Goal: Transaction & Acquisition: Purchase product/service

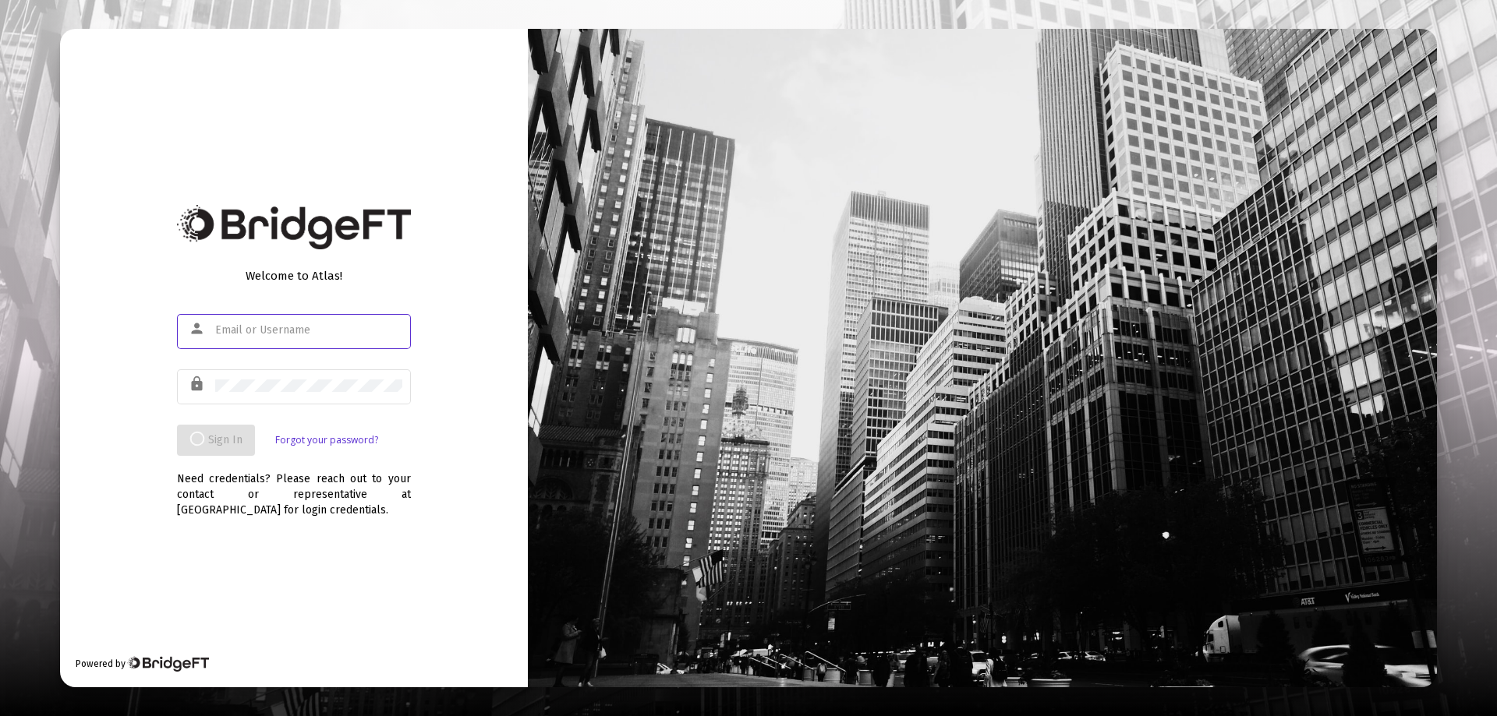
type input "[PERSON_NAME][EMAIL_ADDRESS][DOMAIN_NAME]"
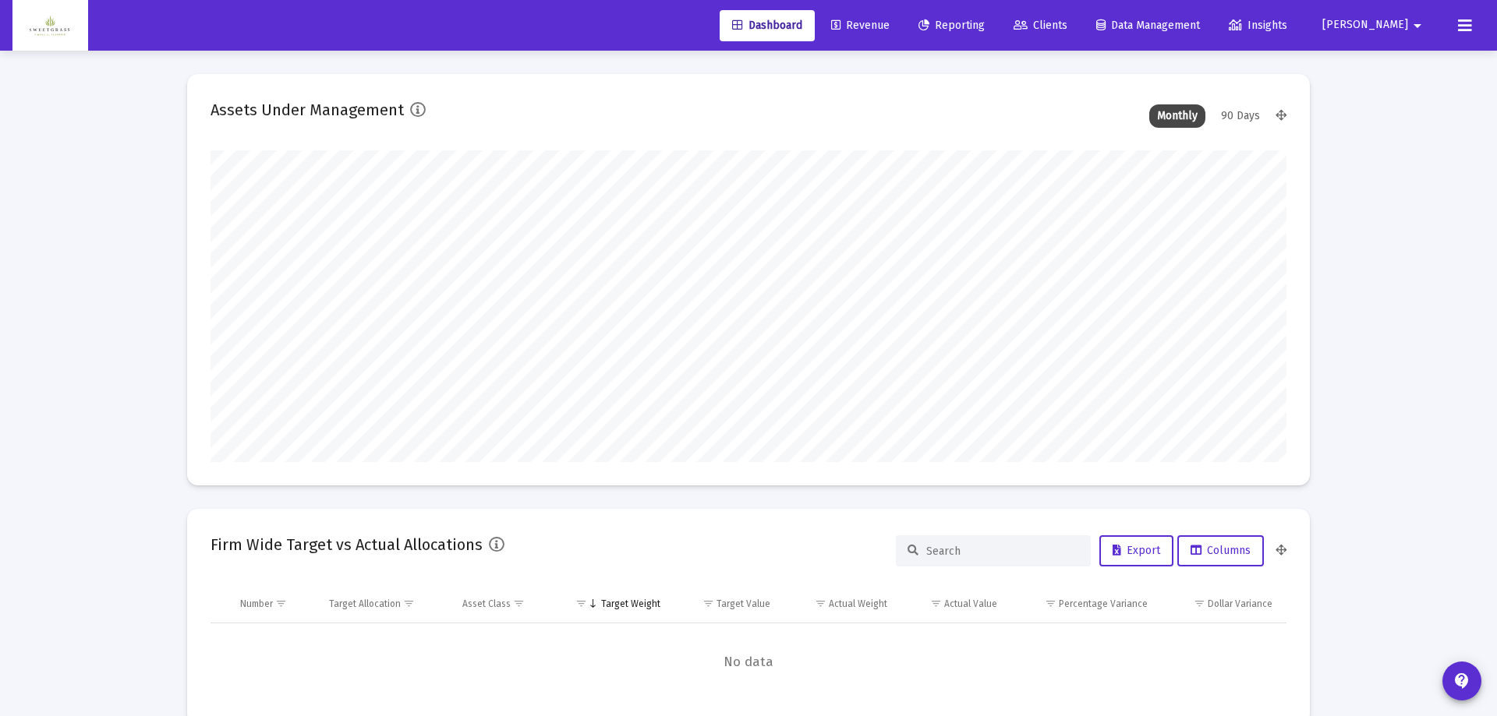
type input "[DATE]"
type input "[PERSON_NAME][EMAIL_ADDRESS][DOMAIN_NAME]"
click at [878, 24] on span "Revenue" at bounding box center [848, 25] width 58 height 13
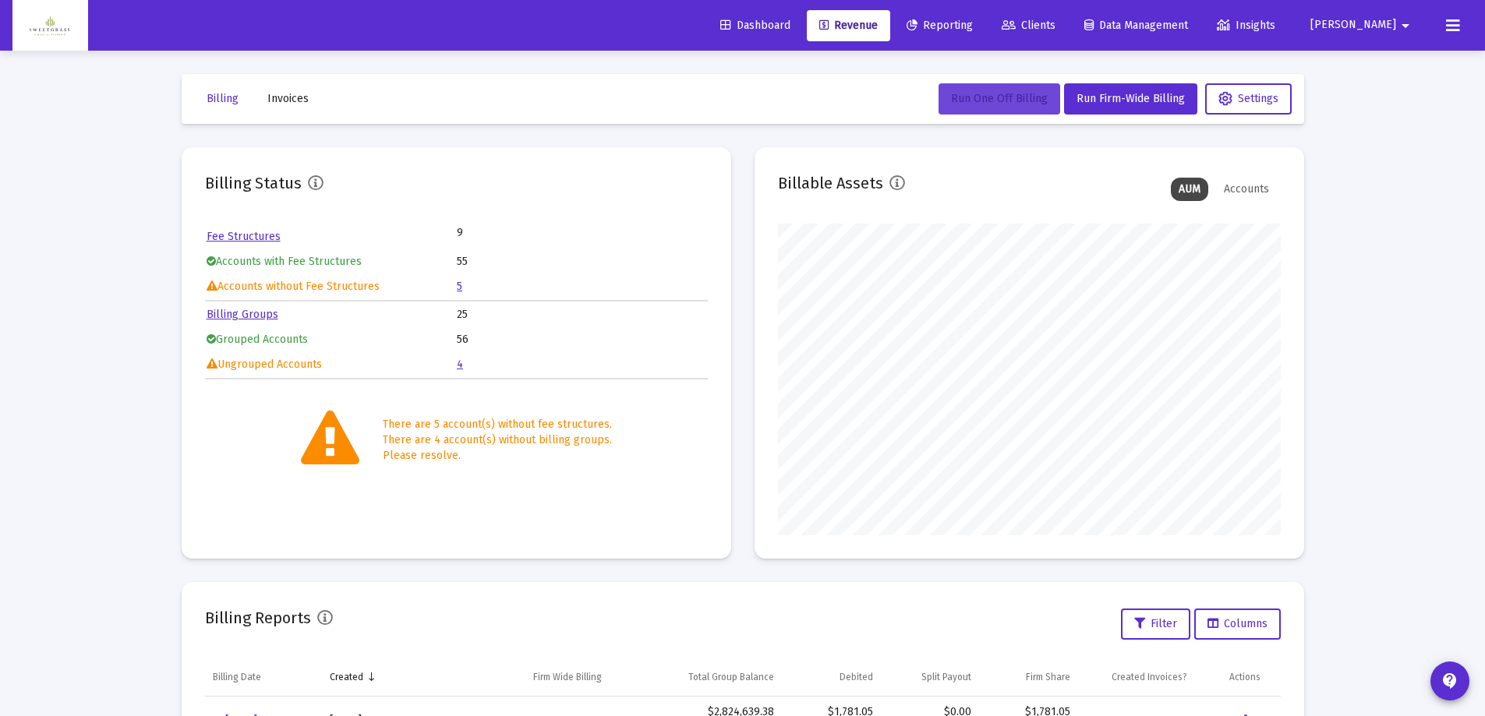
click at [996, 100] on span "Run One Off Billing" at bounding box center [999, 98] width 97 height 13
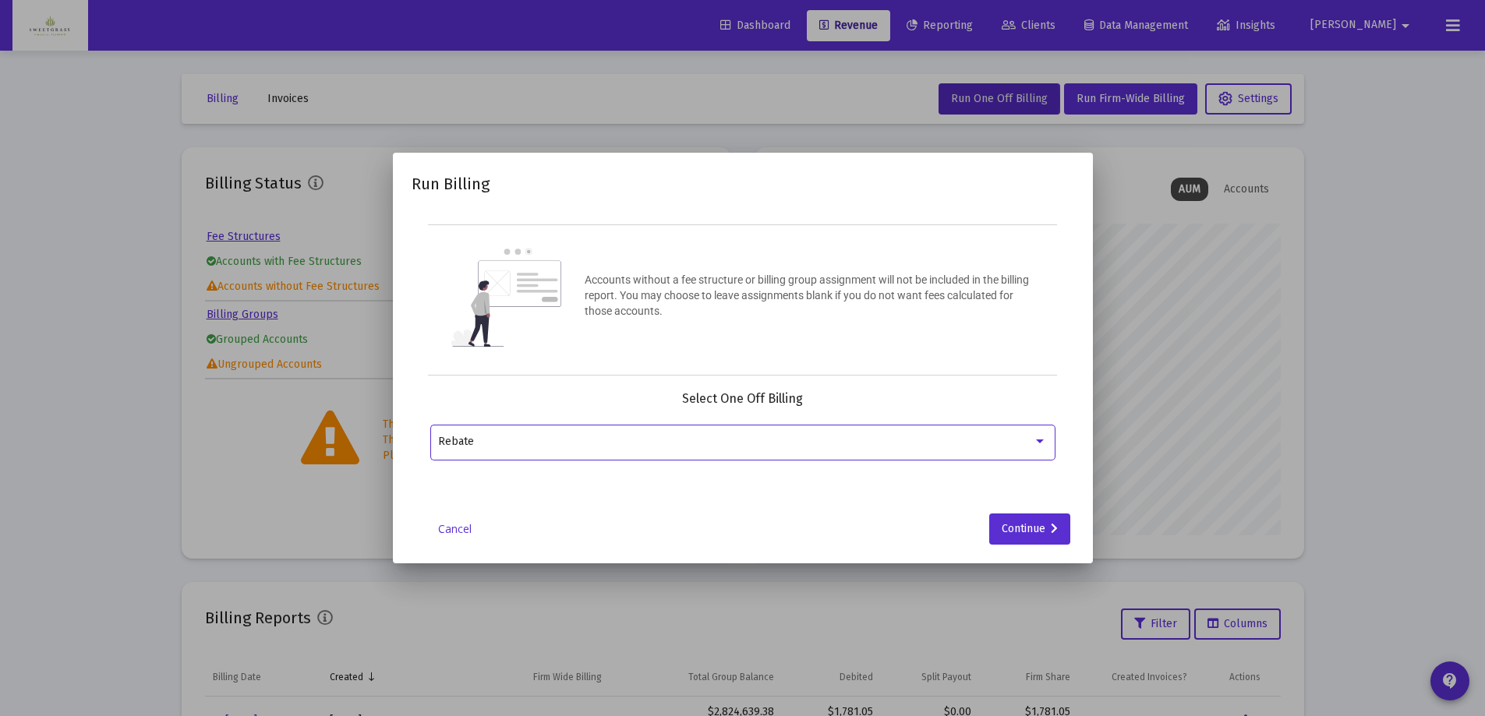
click at [842, 460] on div "Rebate" at bounding box center [742, 441] width 609 height 38
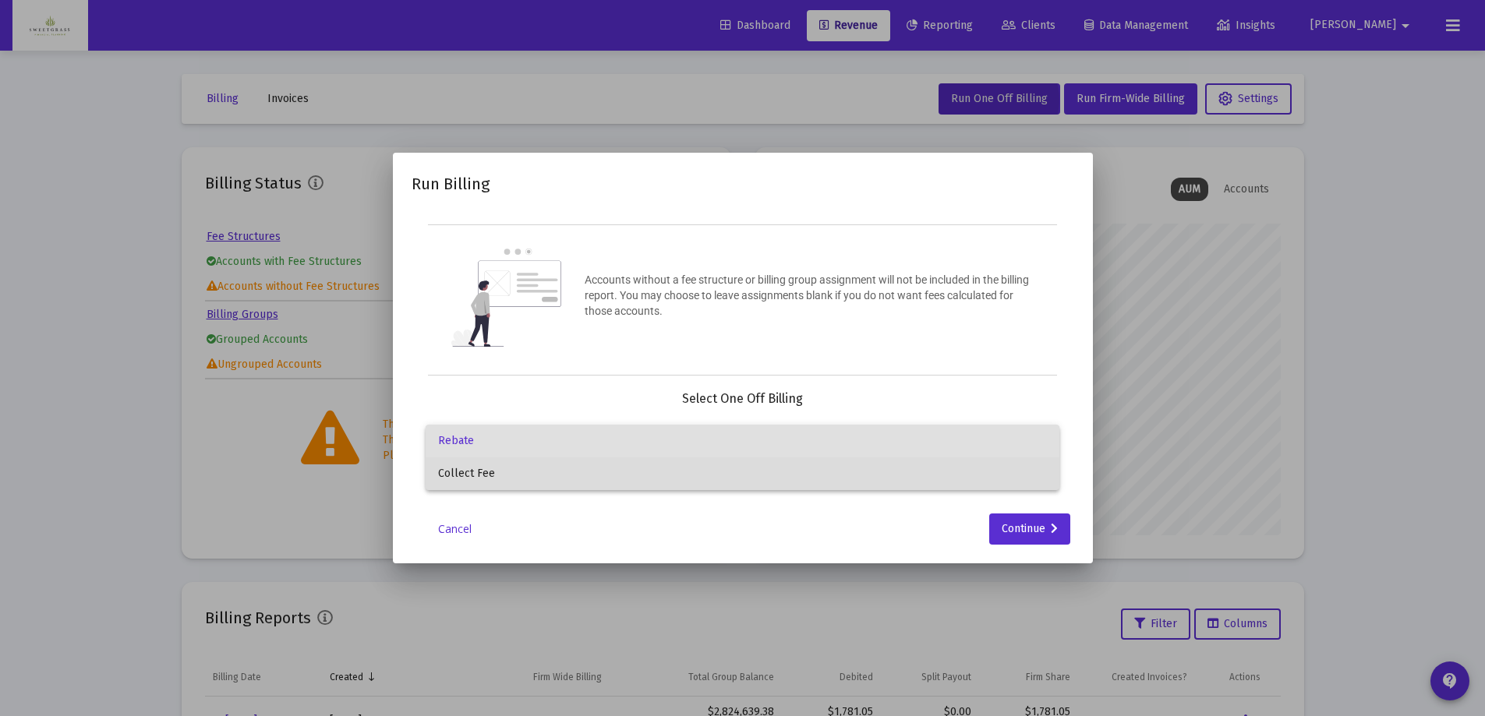
click at [589, 477] on span "Collect Fee" at bounding box center [742, 474] width 609 height 33
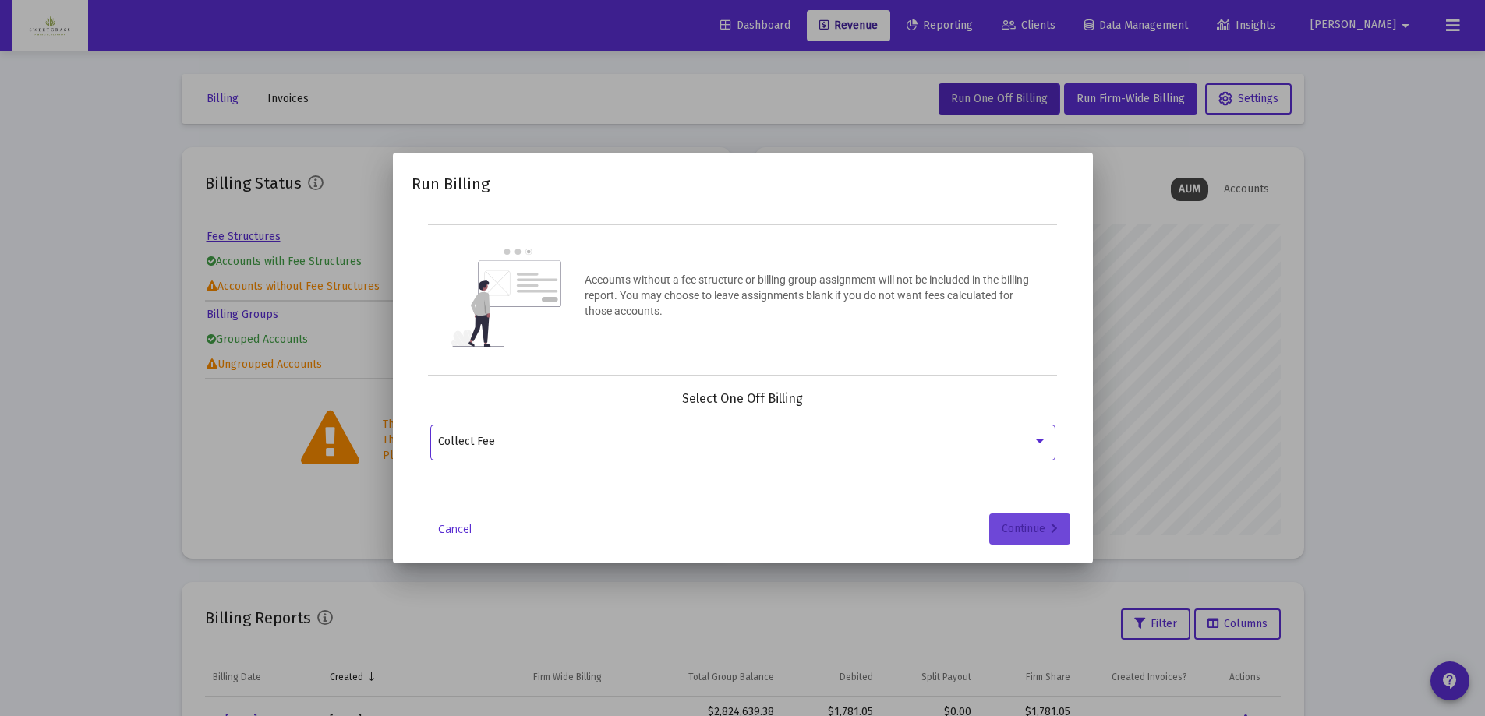
click at [1038, 529] on div "Continue" at bounding box center [1030, 529] width 56 height 31
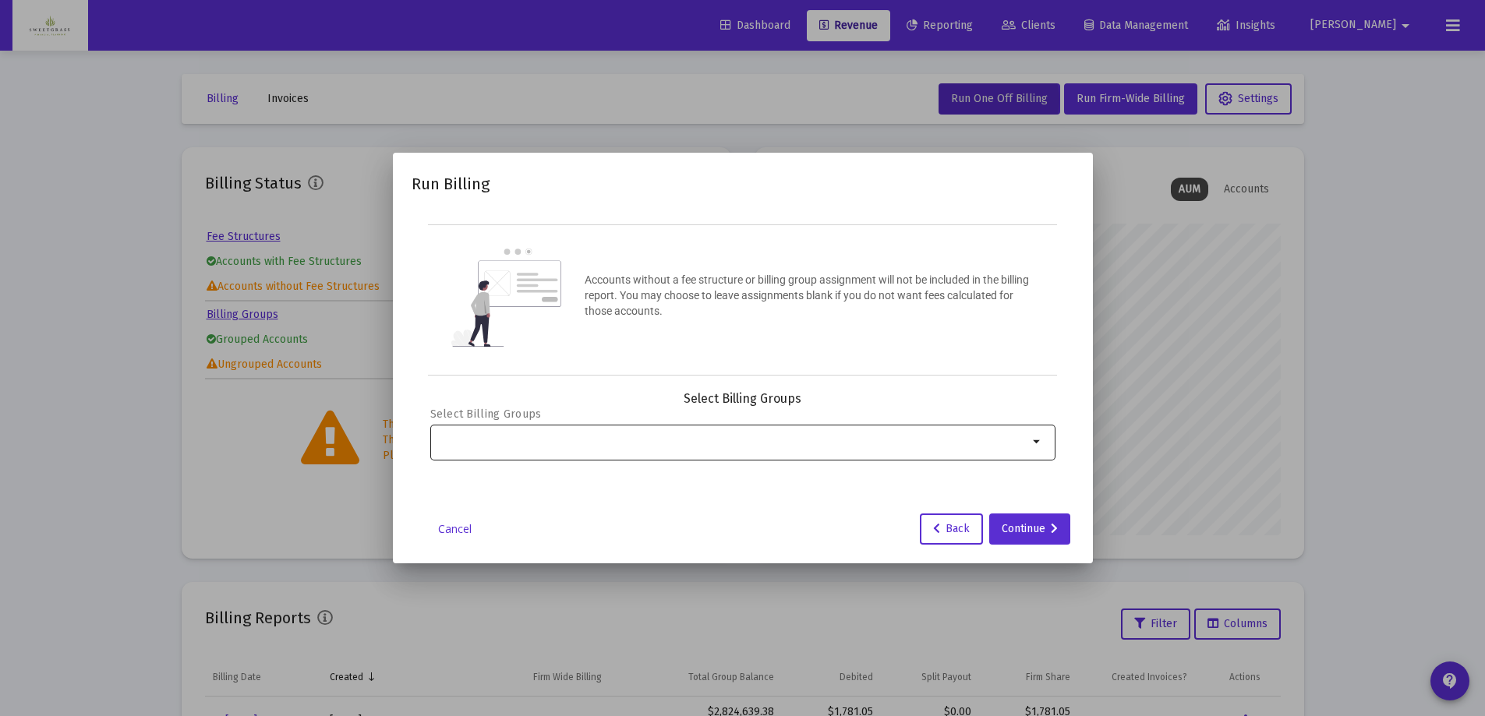
click at [1006, 431] on div at bounding box center [733, 441] width 590 height 38
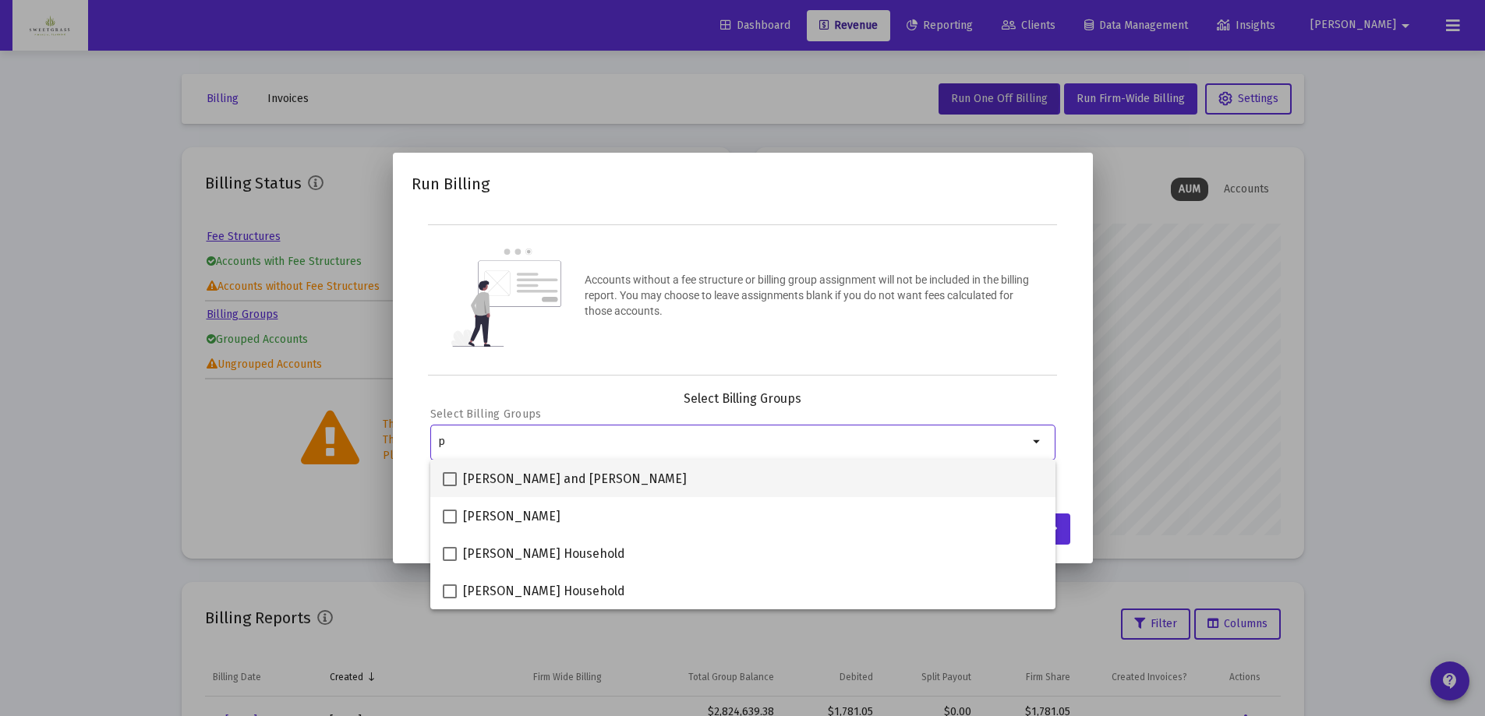
type input "p"
click at [451, 478] on span at bounding box center [450, 479] width 14 height 14
click at [450, 486] on input "[PERSON_NAME] and [PERSON_NAME]" at bounding box center [449, 486] width 1 height 1
checkbox input "true"
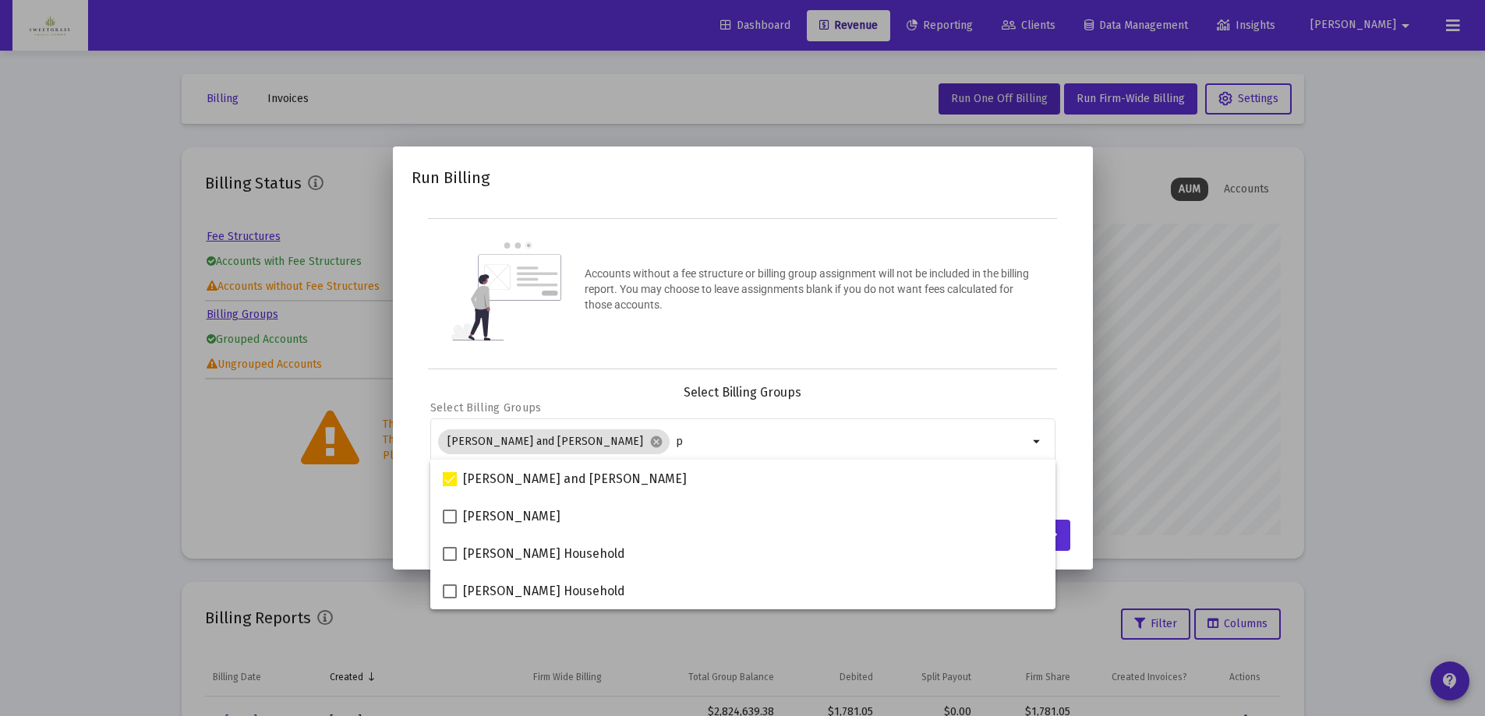
click at [922, 321] on div "Accounts without a fee structure or billing group assignment will not be includ…" at bounding box center [809, 294] width 449 height 56
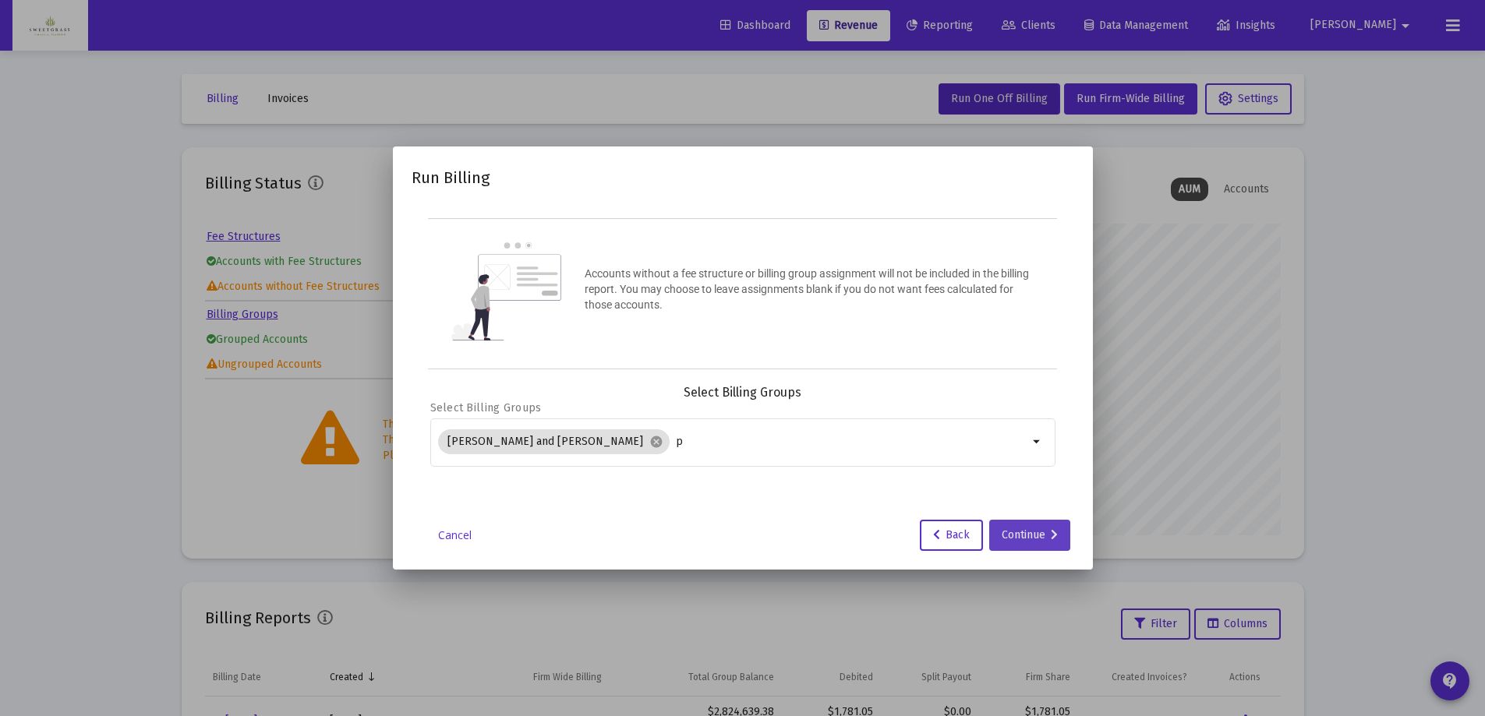
click at [1031, 536] on div "Continue" at bounding box center [1030, 535] width 56 height 31
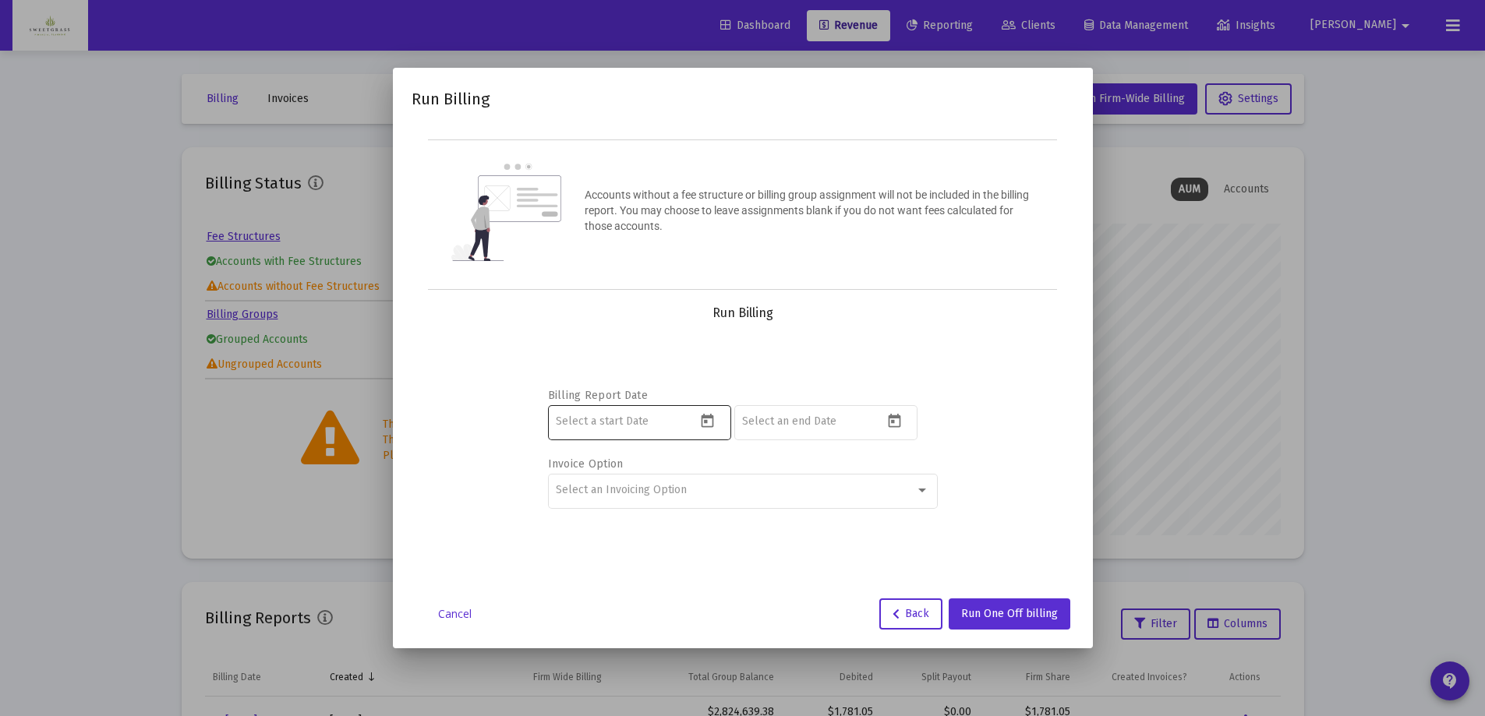
click at [700, 424] on icon "Open calendar" at bounding box center [707, 421] width 16 height 16
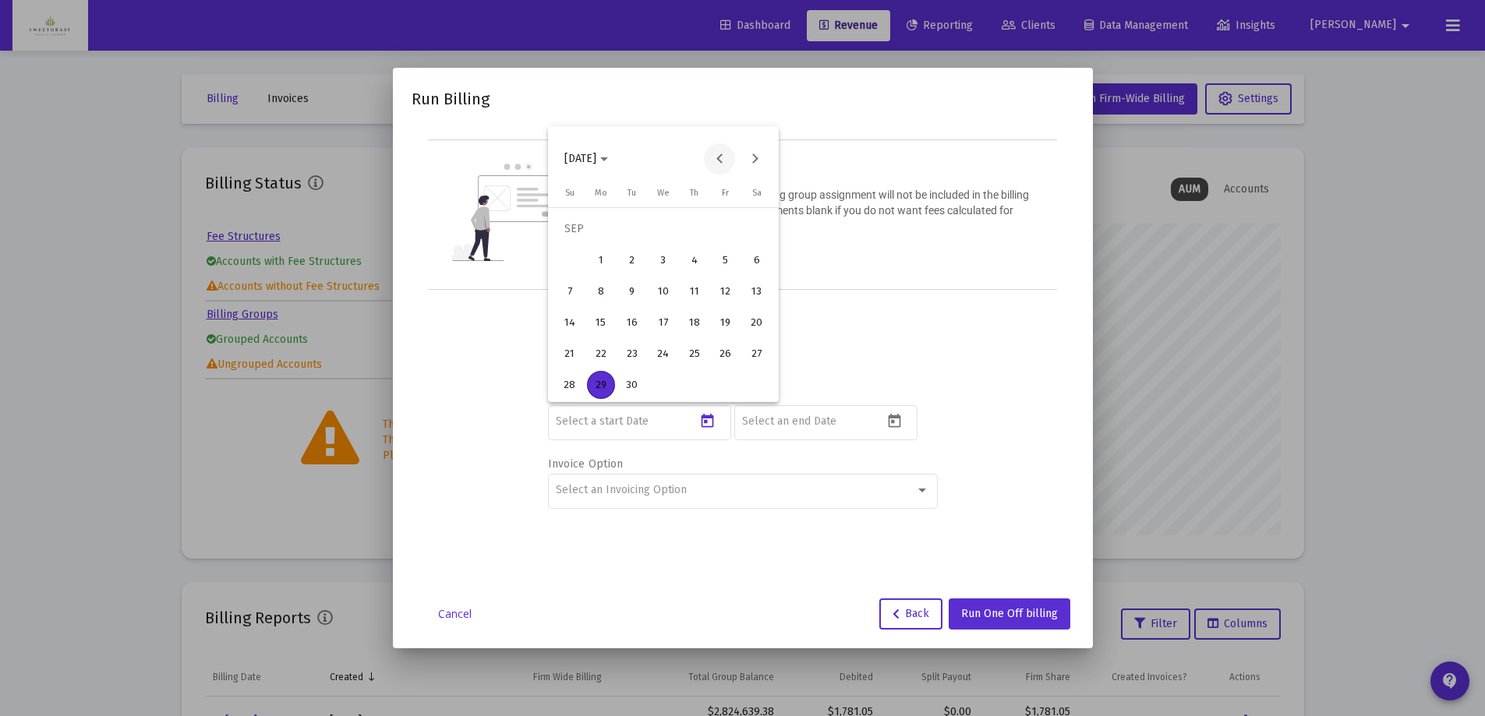
click at [721, 157] on button "Previous month" at bounding box center [719, 158] width 31 height 31
click at [695, 352] on div "28" at bounding box center [695, 354] width 28 height 28
type input "[DATE]"
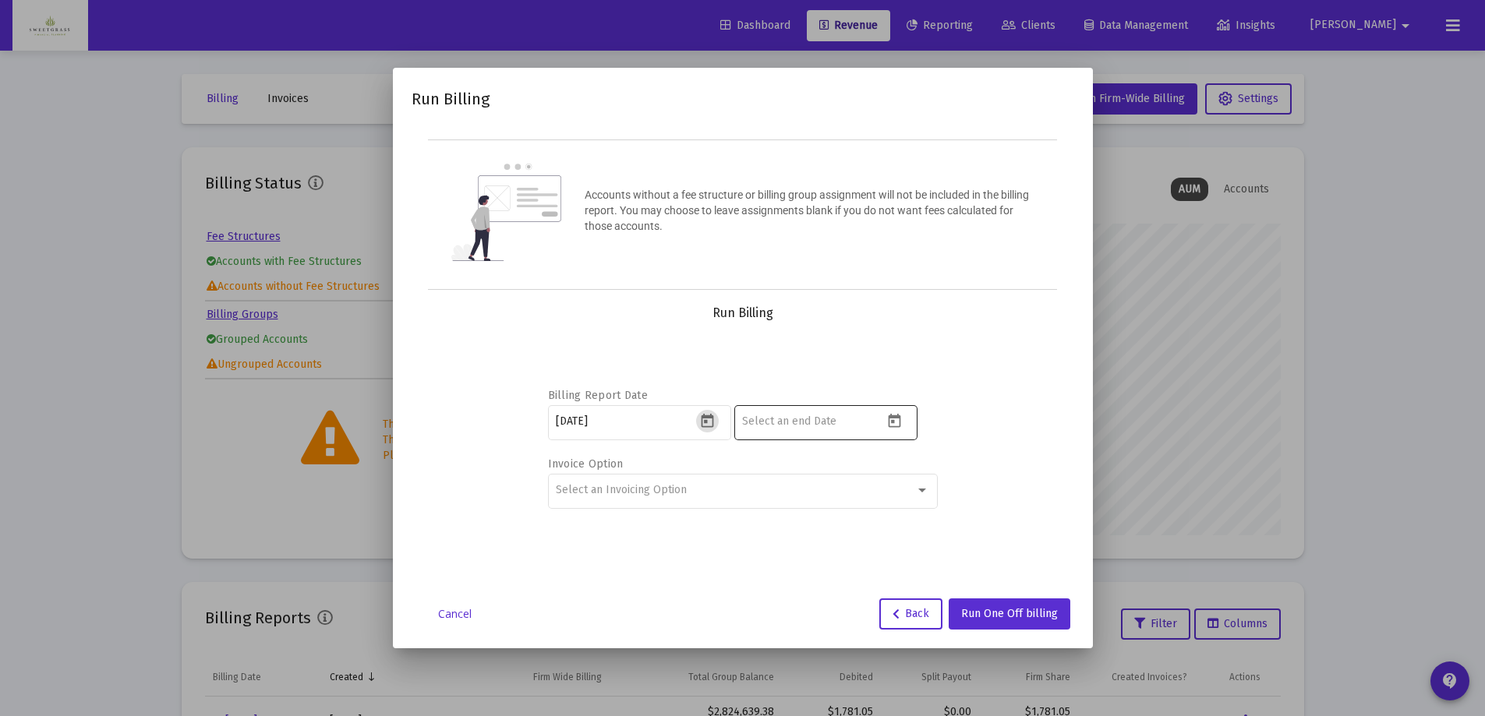
click at [893, 422] on icon "Open calendar" at bounding box center [894, 421] width 12 height 14
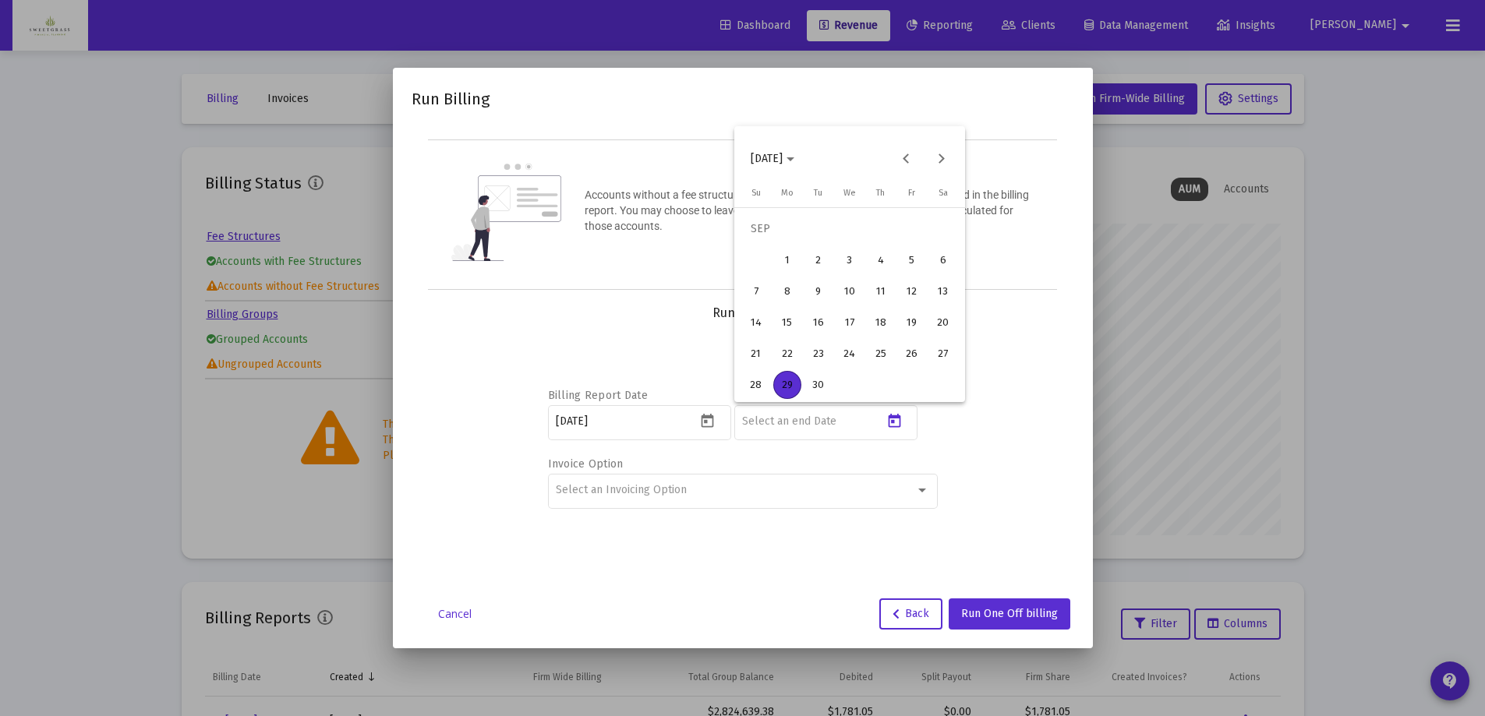
click at [761, 388] on div "28" at bounding box center [756, 385] width 28 height 28
type input "[DATE]"
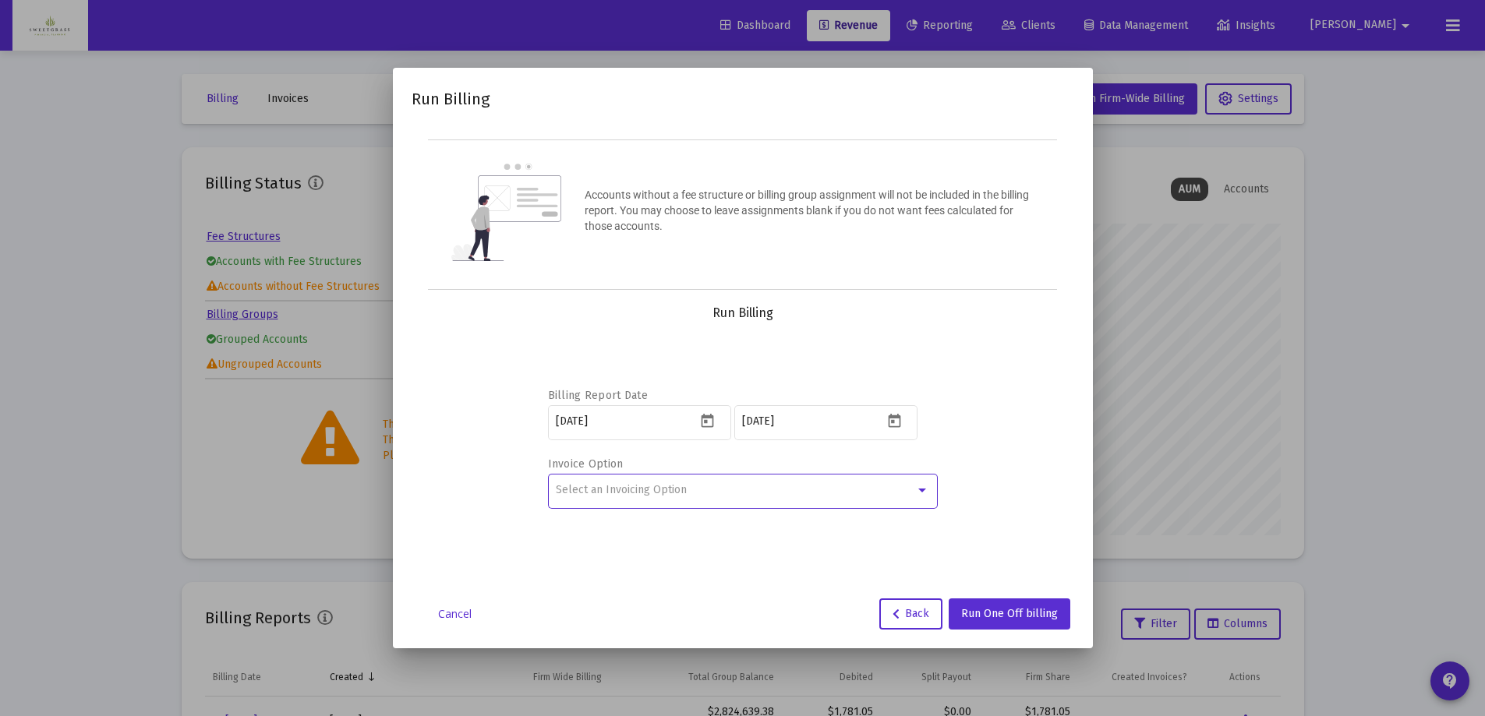
click at [913, 490] on div "Select an Invoicing Option" at bounding box center [735, 490] width 359 height 12
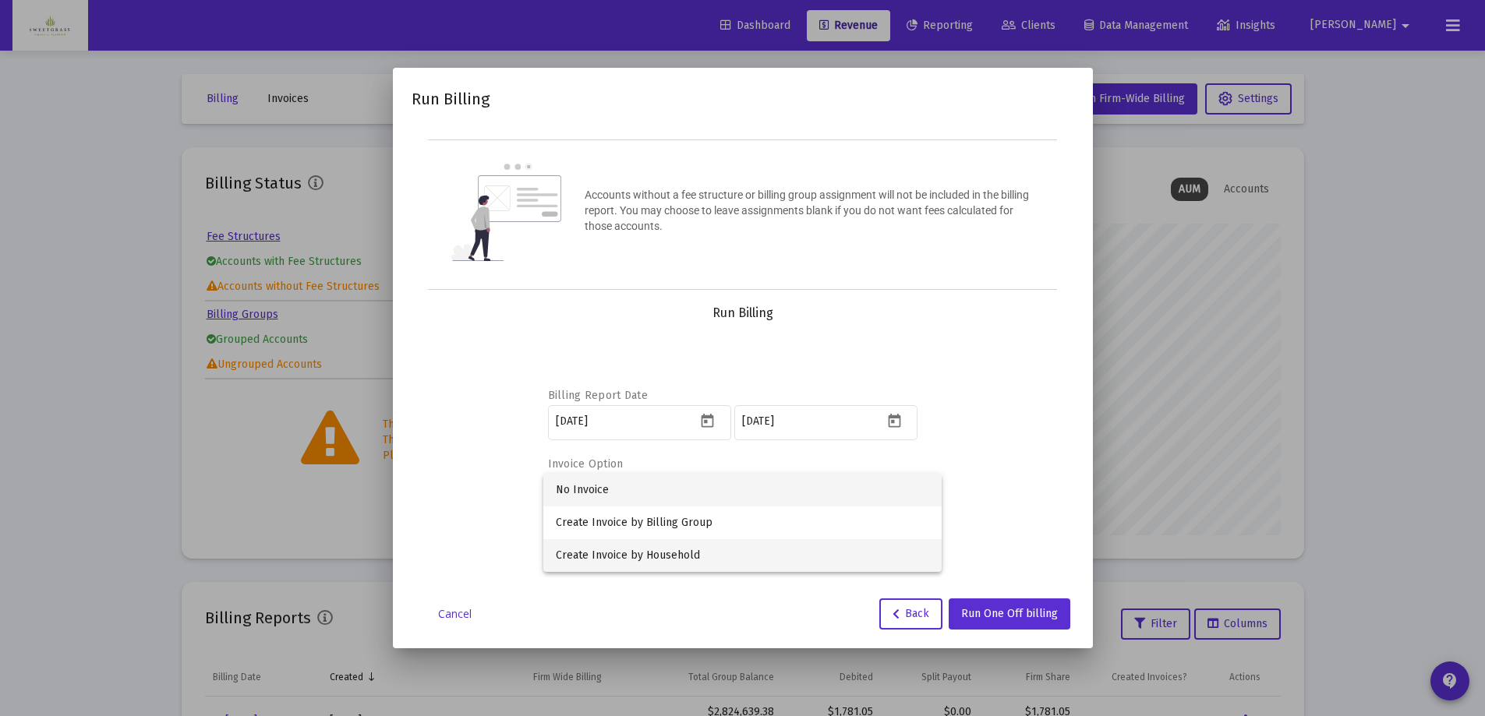
click at [792, 546] on span "Create Invoice by Household" at bounding box center [742, 555] width 373 height 33
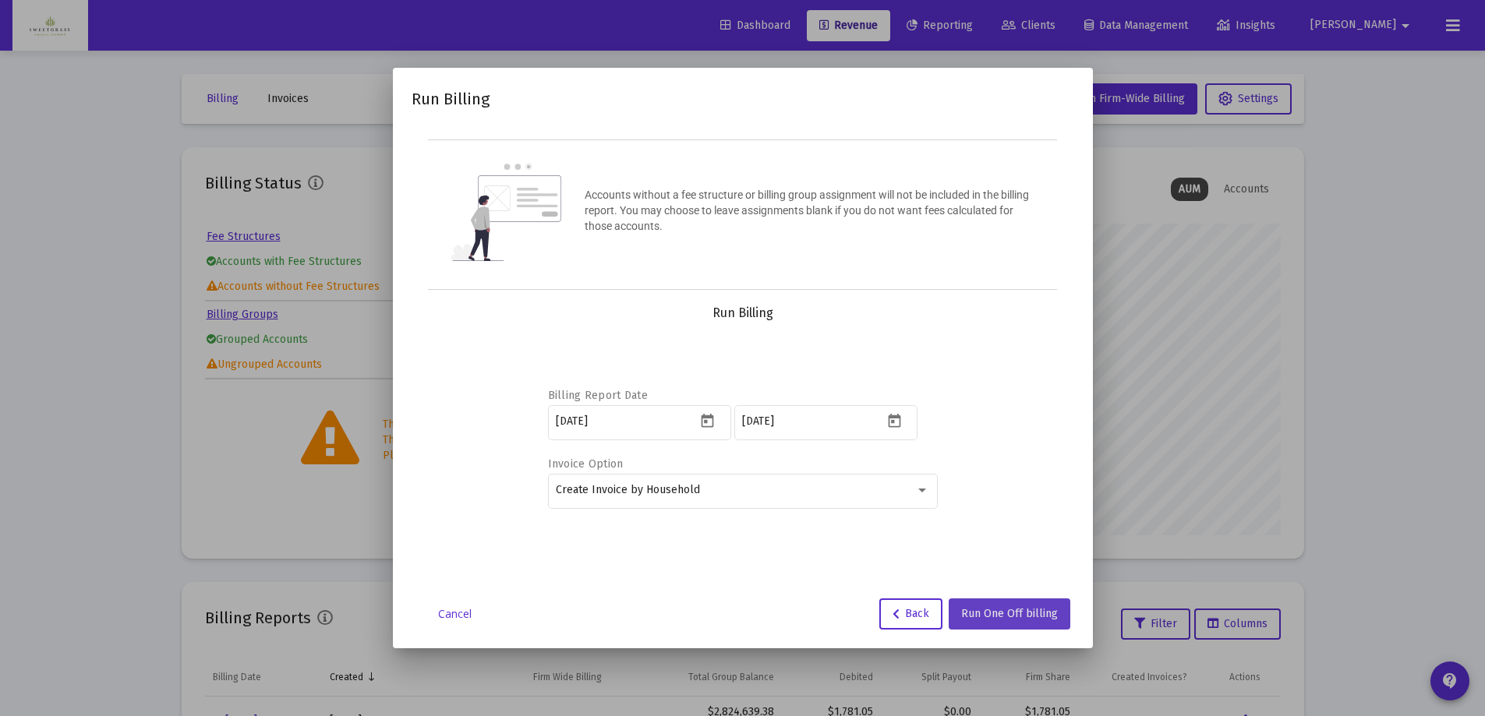
click at [1033, 608] on span "Run One Off billing" at bounding box center [1009, 613] width 97 height 13
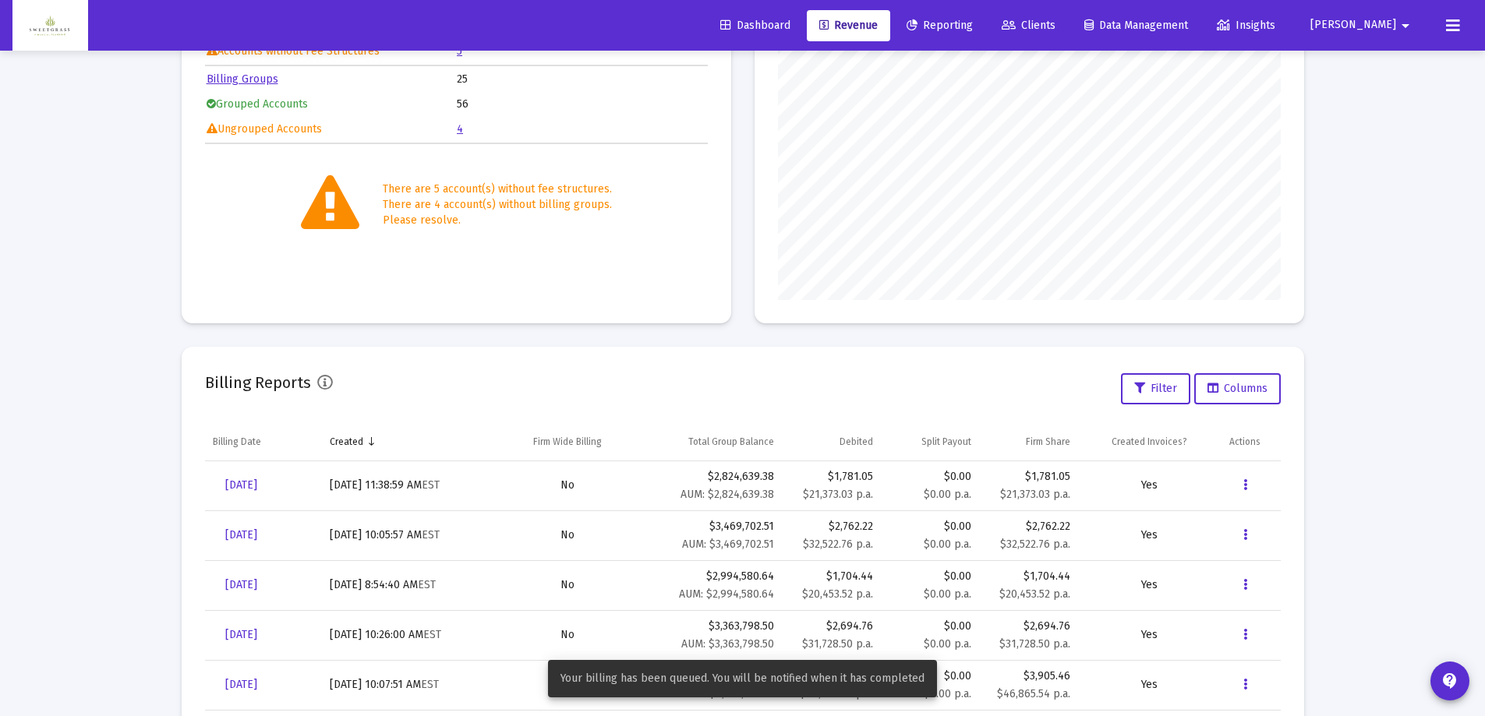
scroll to position [312, 0]
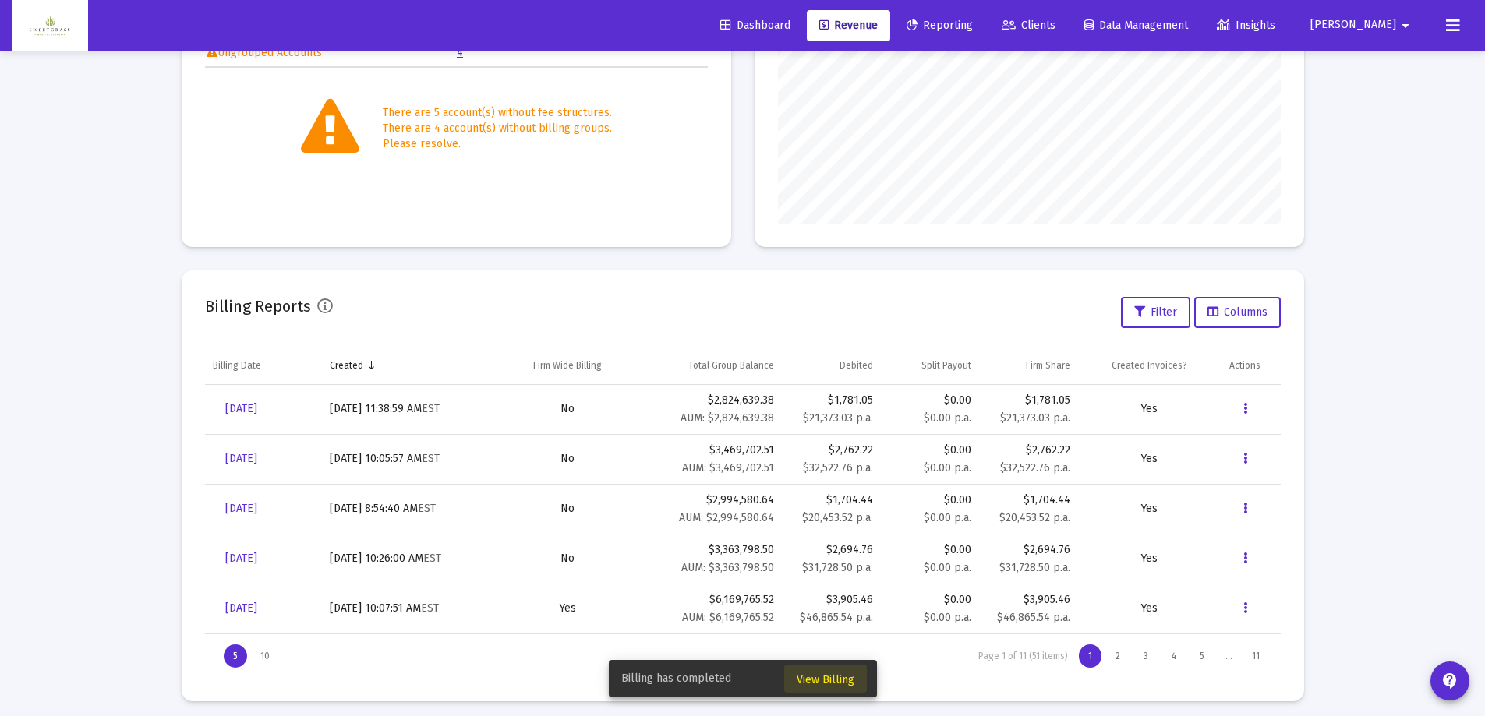
click at [828, 674] on span "View Billing" at bounding box center [826, 679] width 58 height 13
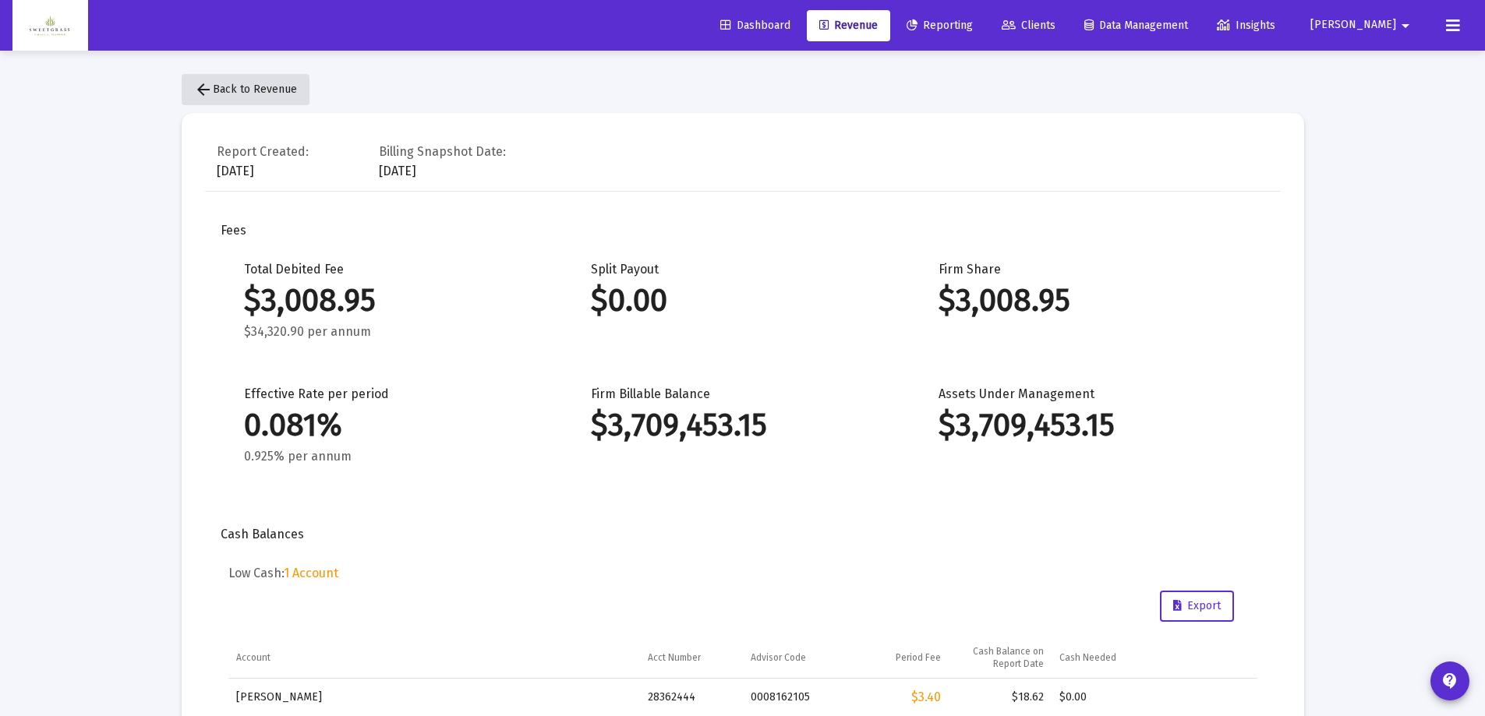
click at [212, 83] on button "arrow_back Back to Revenue" at bounding box center [246, 89] width 128 height 31
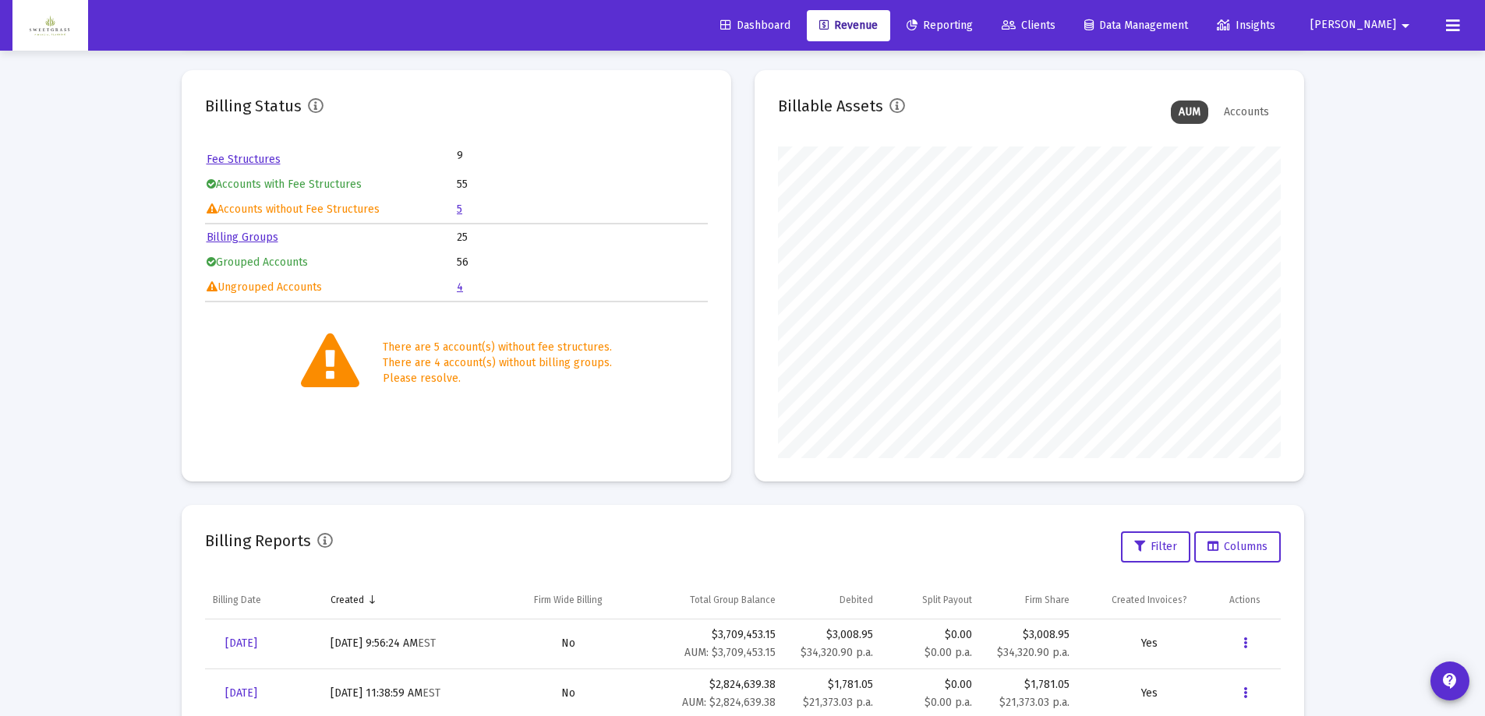
scroll to position [320, 0]
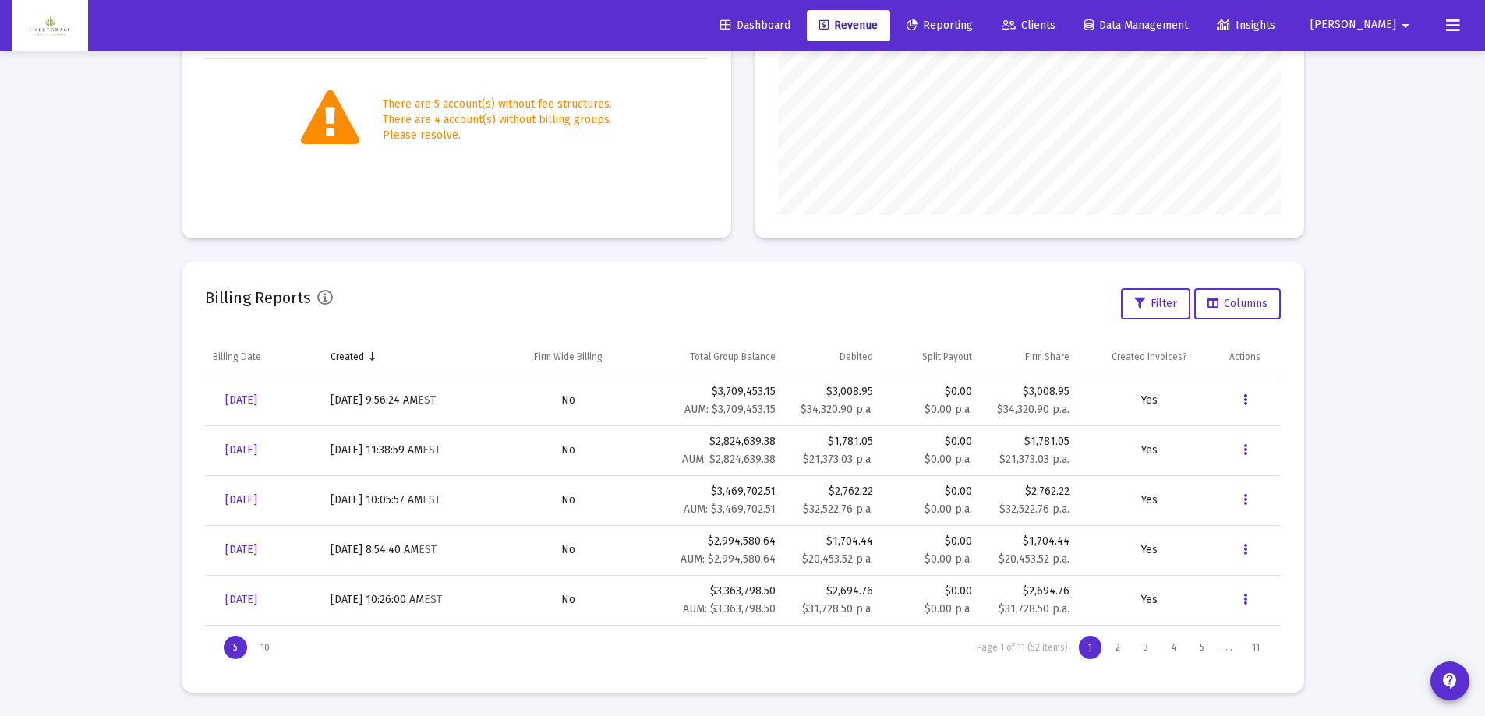
click at [1242, 398] on button "Data grid" at bounding box center [1244, 400] width 31 height 31
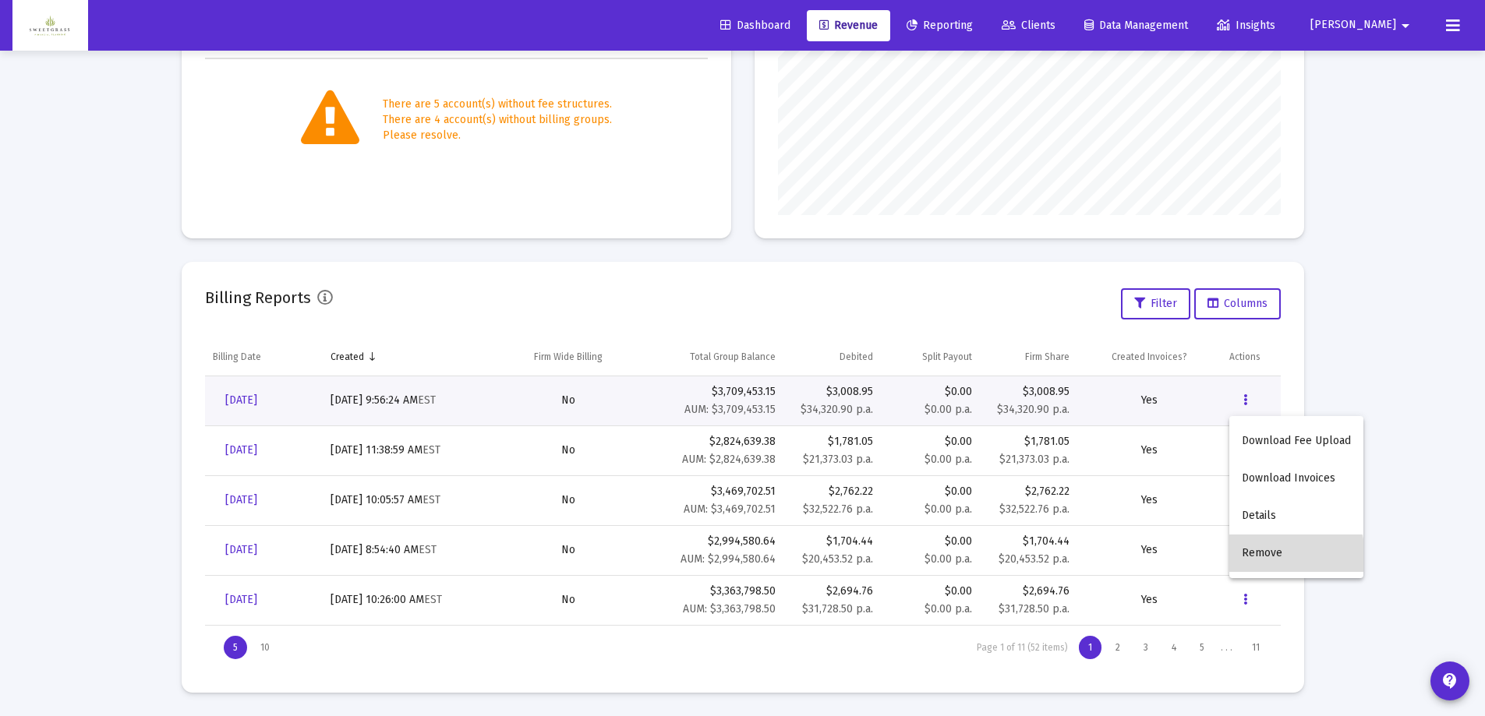
click at [1274, 557] on button "Remove" at bounding box center [1296, 553] width 134 height 37
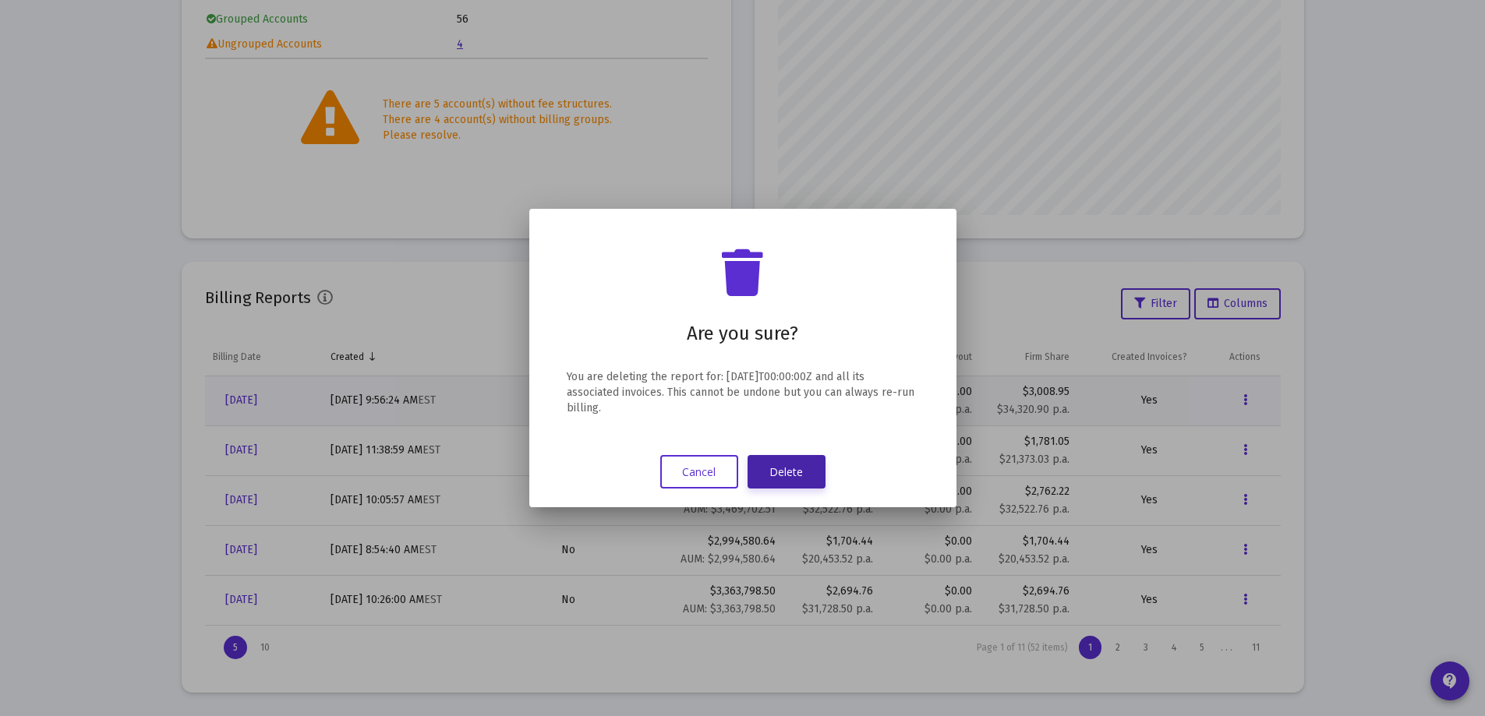
click at [806, 472] on button "Delete" at bounding box center [787, 472] width 78 height 34
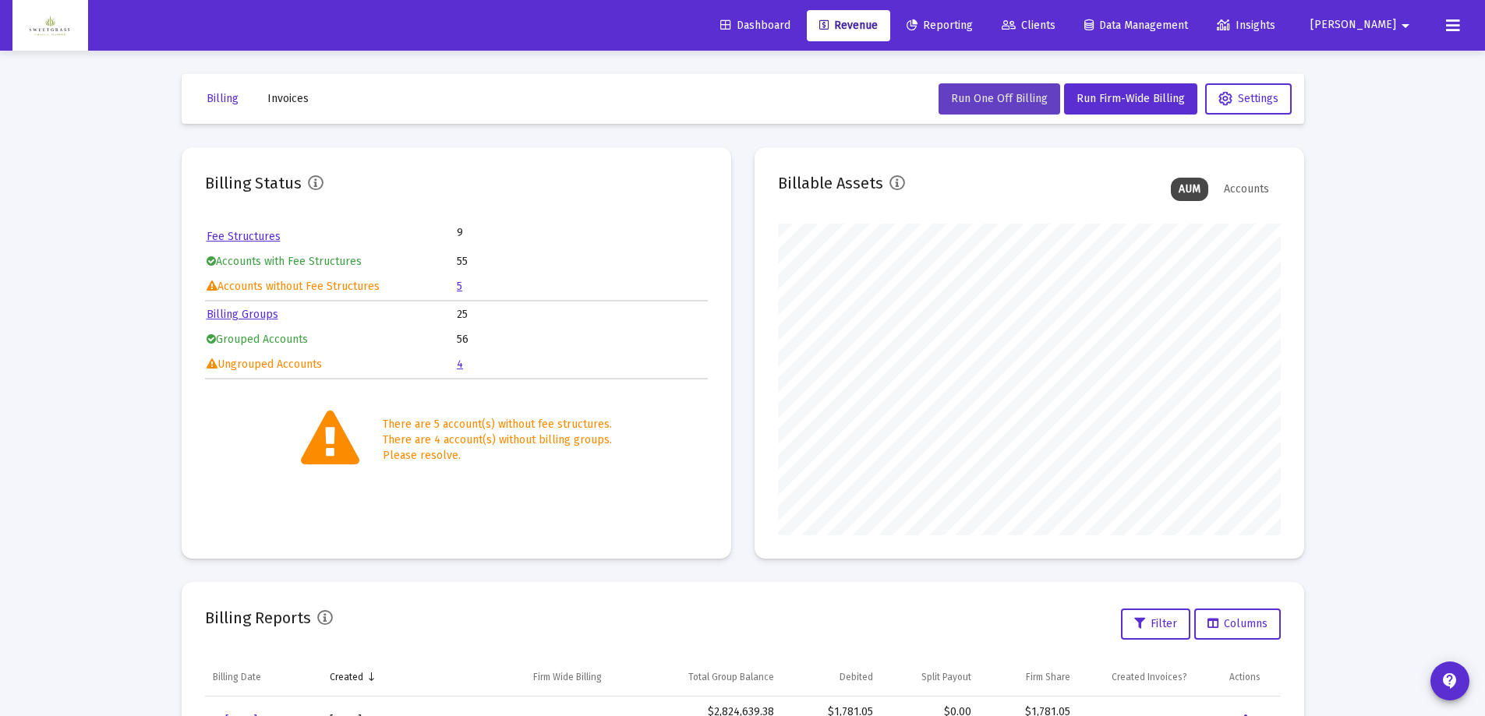
click at [1005, 102] on span "Run One Off Billing" at bounding box center [999, 98] width 97 height 13
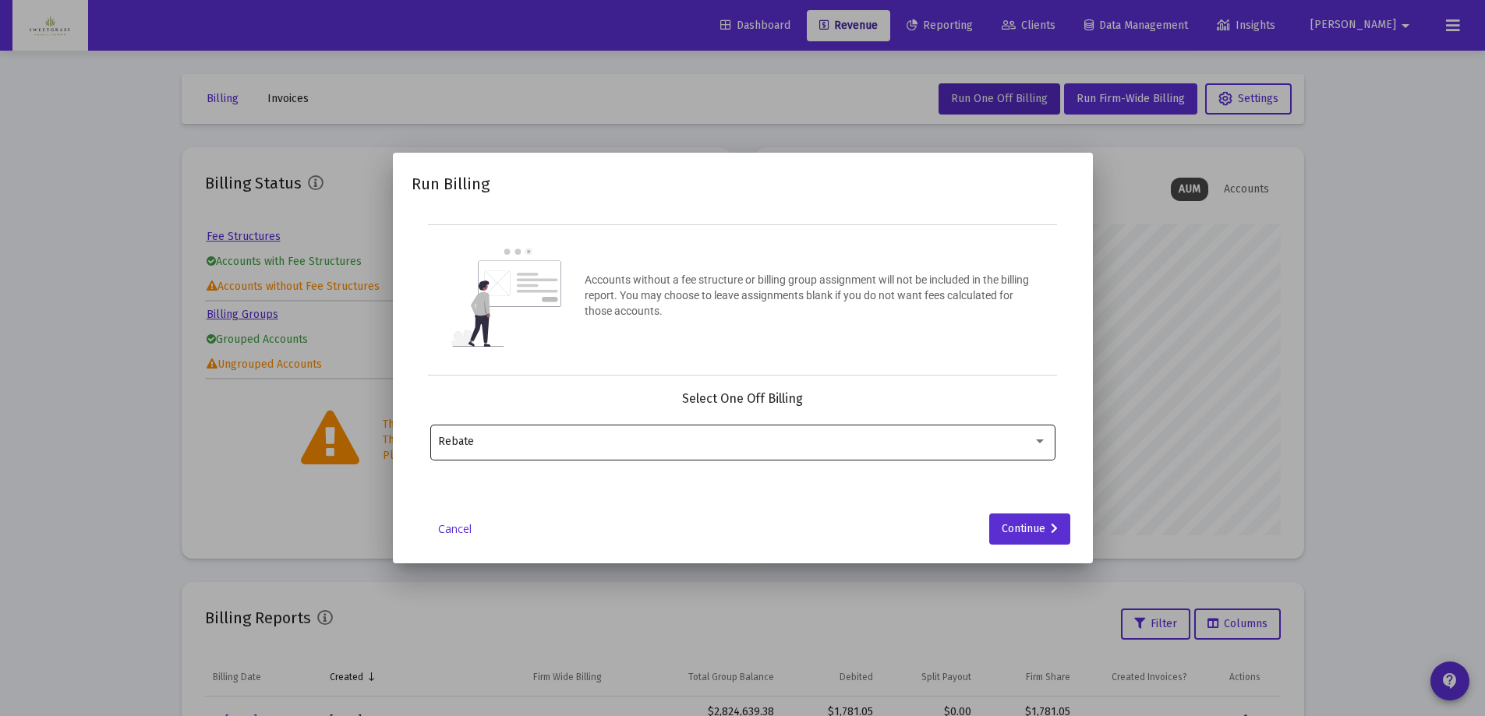
click at [906, 450] on div "Rebate" at bounding box center [742, 441] width 609 height 38
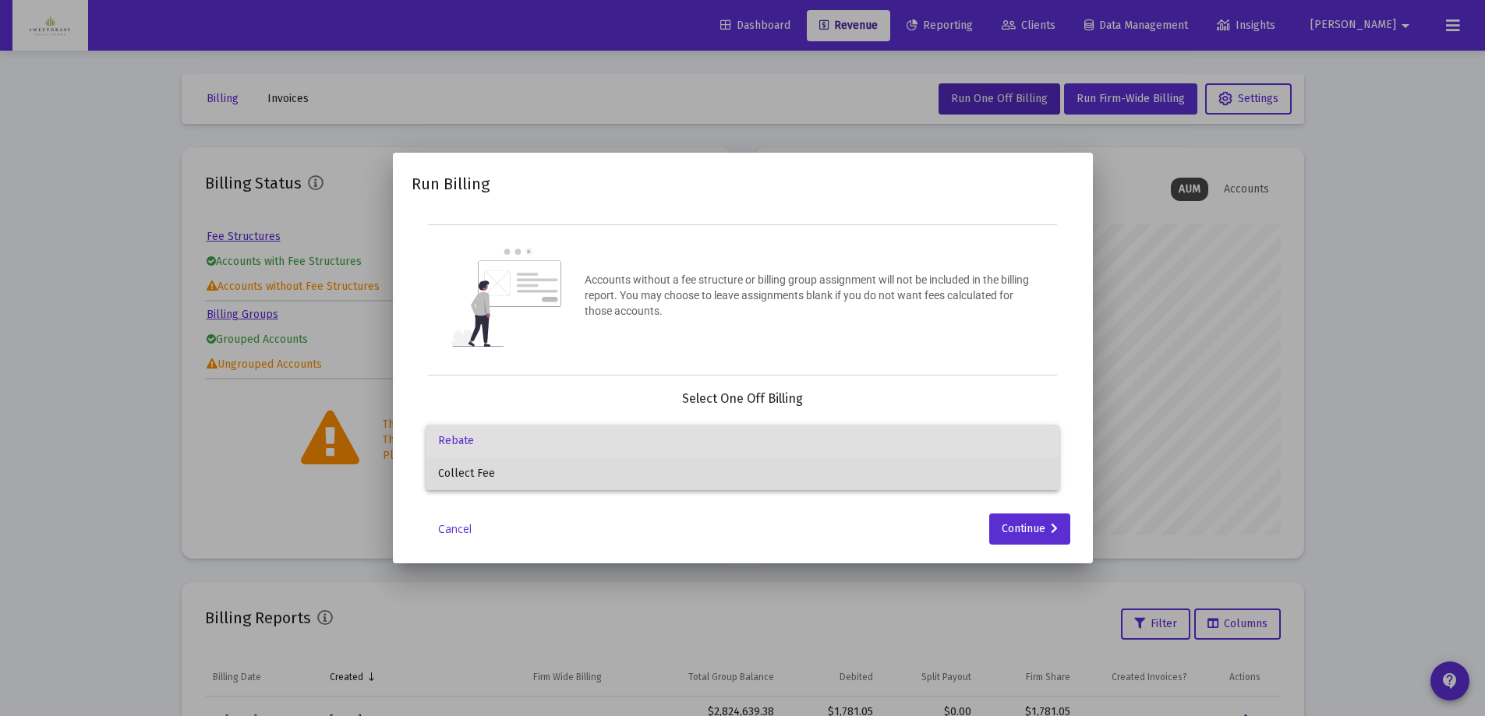
click at [691, 471] on span "Collect Fee" at bounding box center [742, 474] width 609 height 33
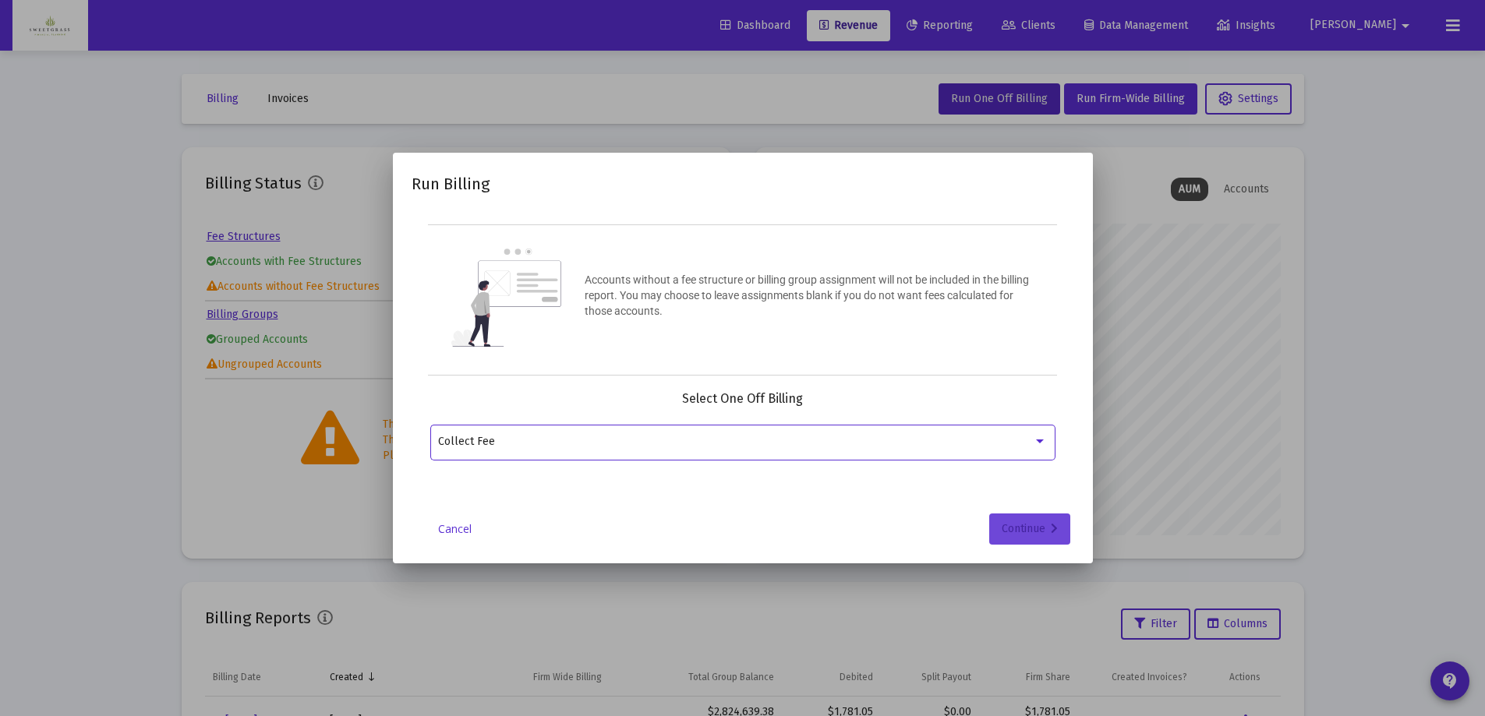
click at [1027, 539] on div "Continue" at bounding box center [1030, 529] width 56 height 31
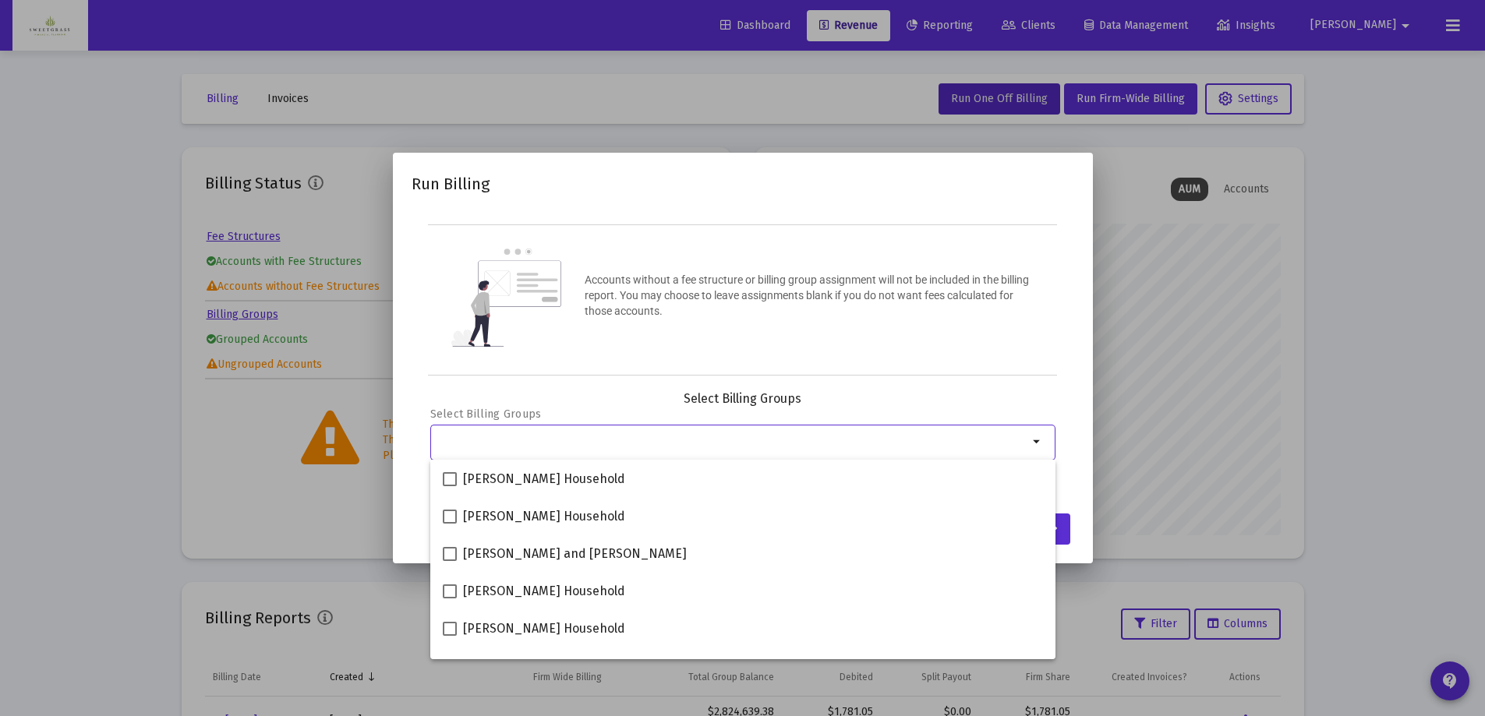
click at [599, 439] on input "Selection" at bounding box center [733, 442] width 590 height 12
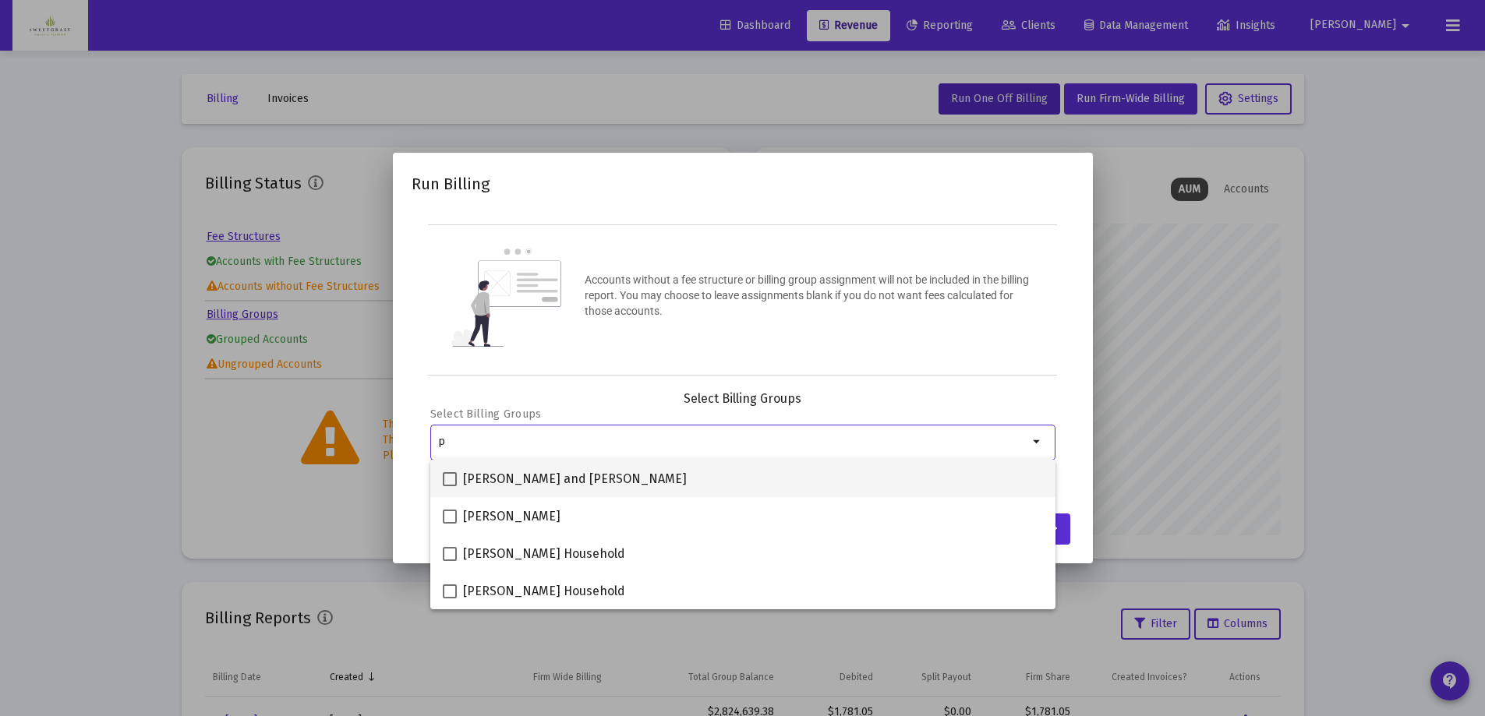
type input "p"
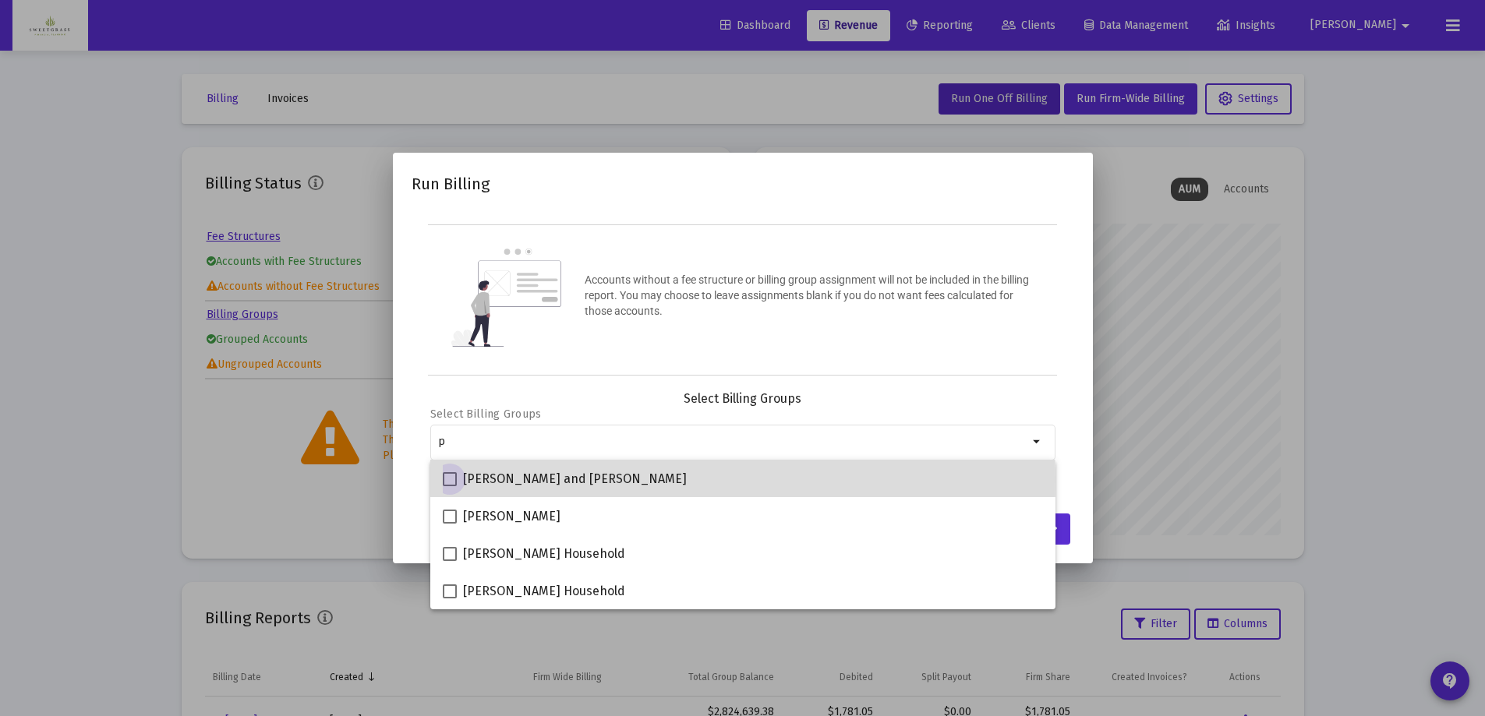
click at [450, 481] on span at bounding box center [450, 479] width 14 height 14
click at [450, 486] on input "[PERSON_NAME] and [PERSON_NAME]" at bounding box center [449, 486] width 1 height 1
checkbox input "true"
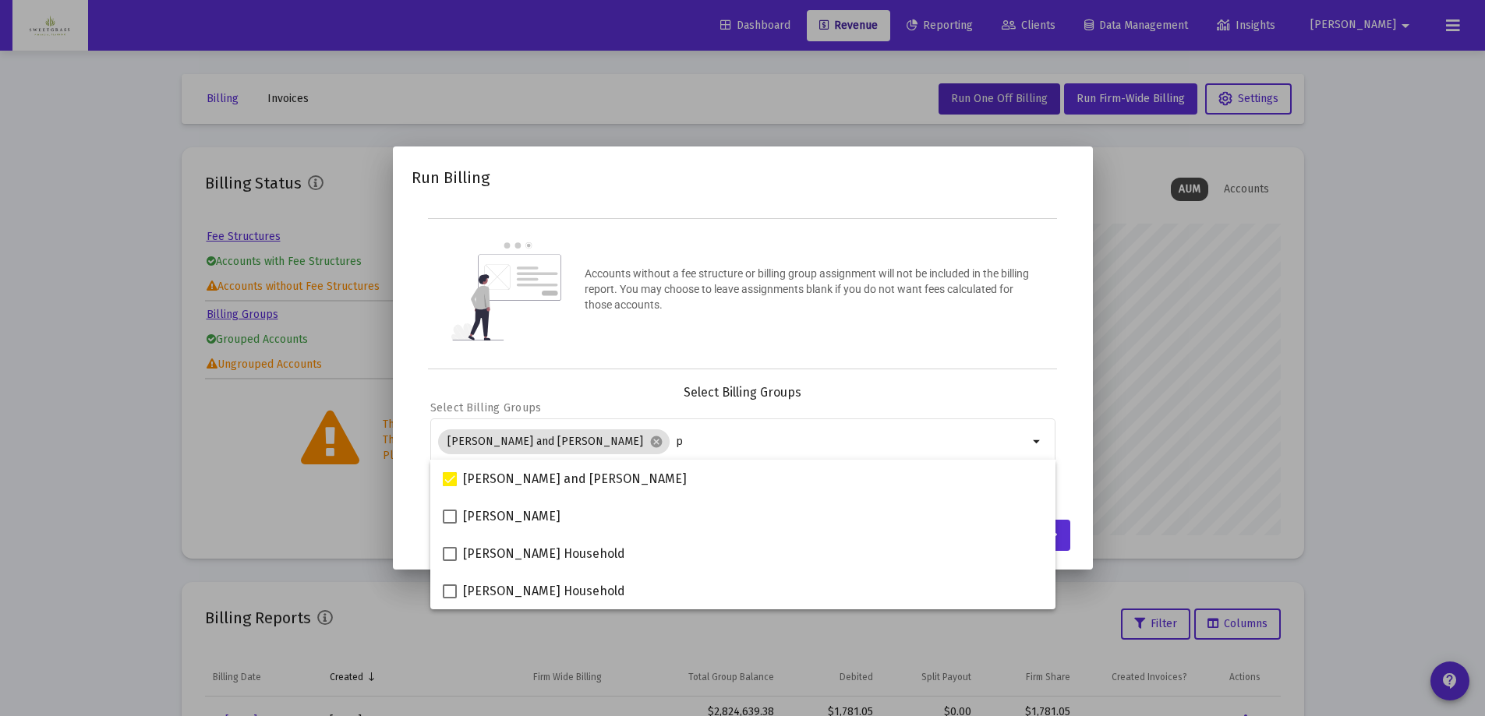
click at [907, 337] on div "Accounts without a fee structure or billing group assignment will not be includ…" at bounding box center [743, 293] width 630 height 151
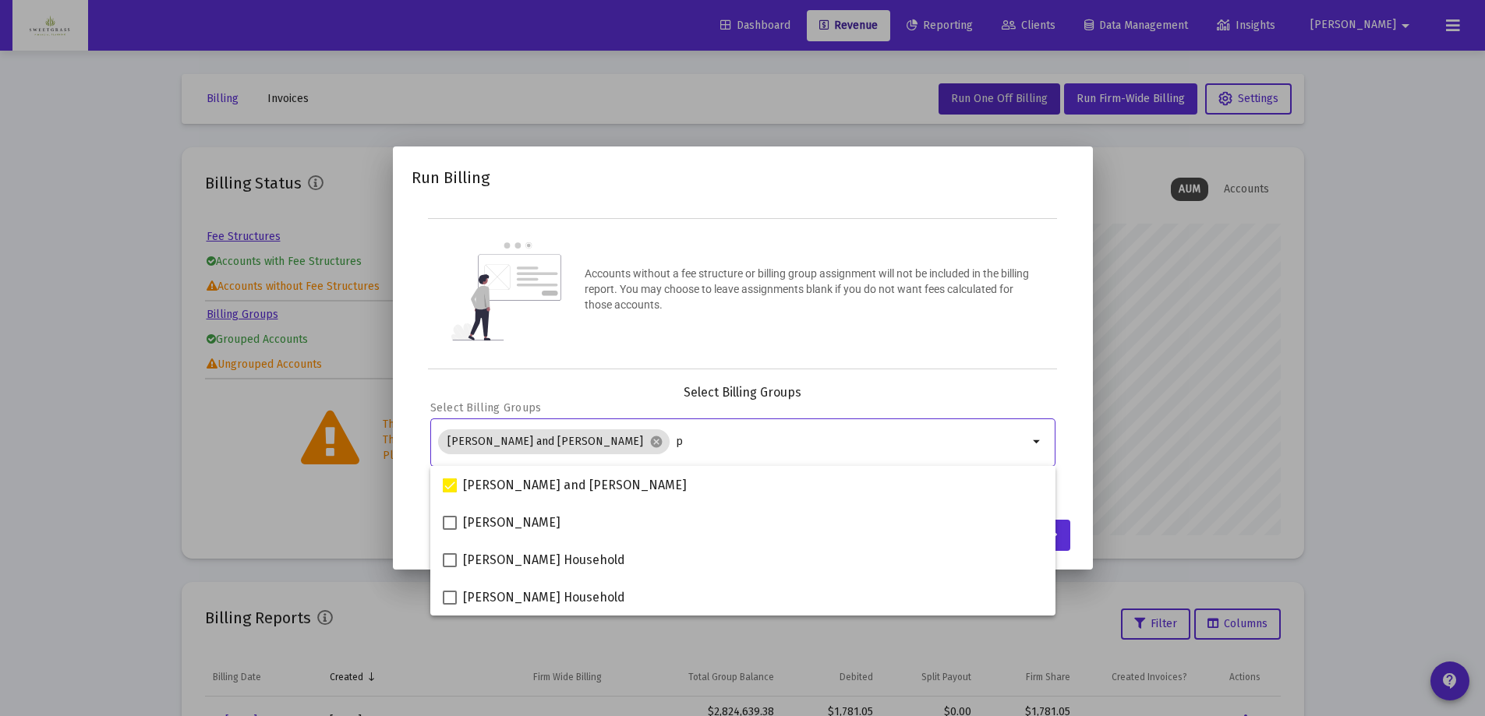
click at [804, 437] on input "p" at bounding box center [852, 442] width 352 height 12
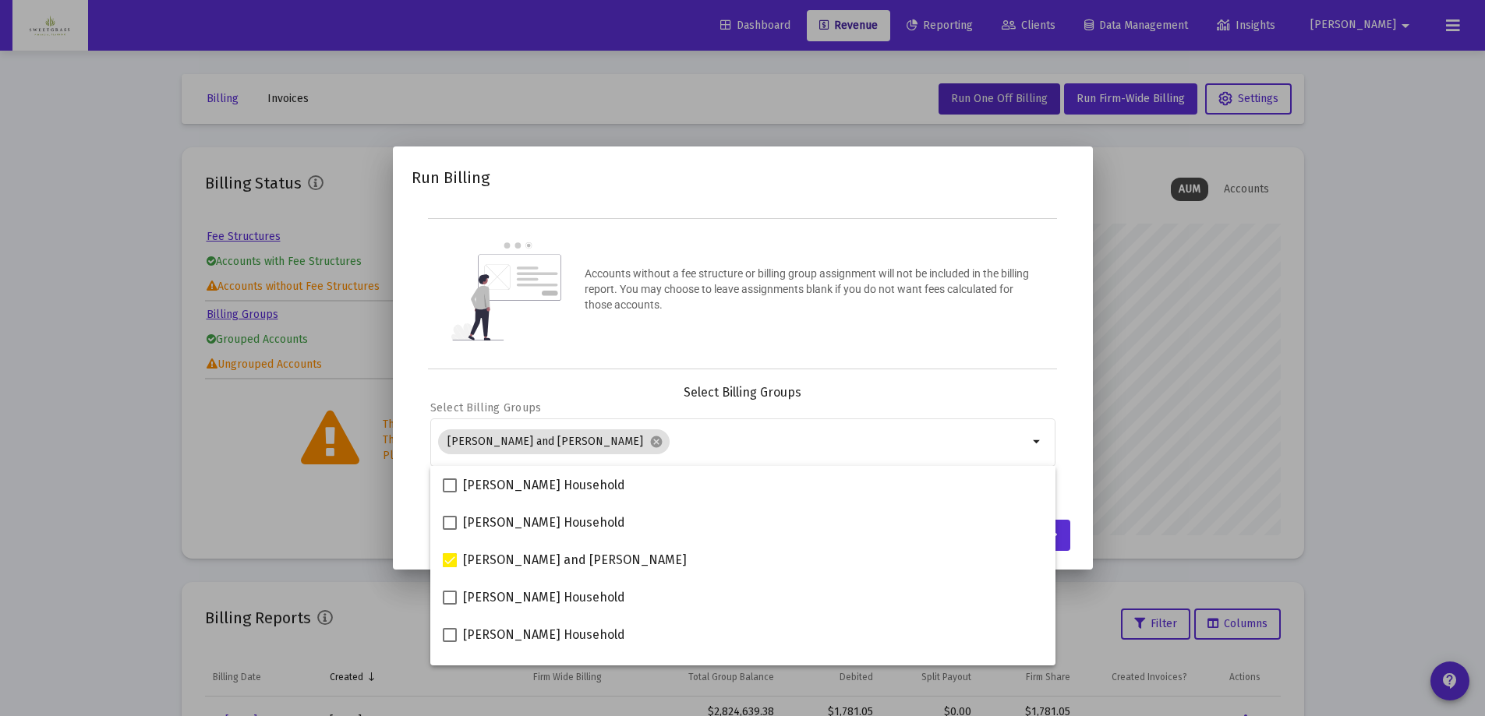
click at [829, 320] on div "Accounts without a fee structure or billing group assignment will not be includ…" at bounding box center [809, 294] width 449 height 56
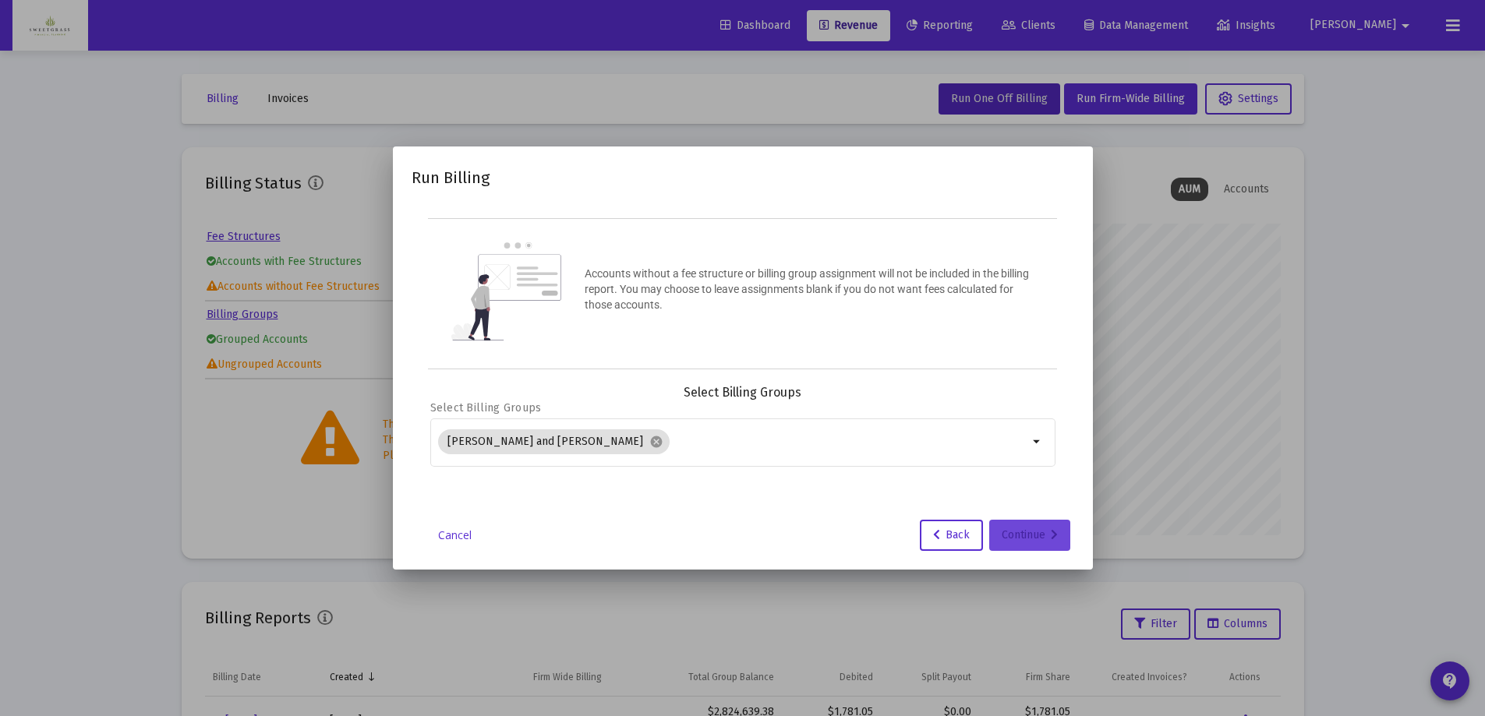
click at [1023, 534] on div "Continue" at bounding box center [1030, 535] width 56 height 31
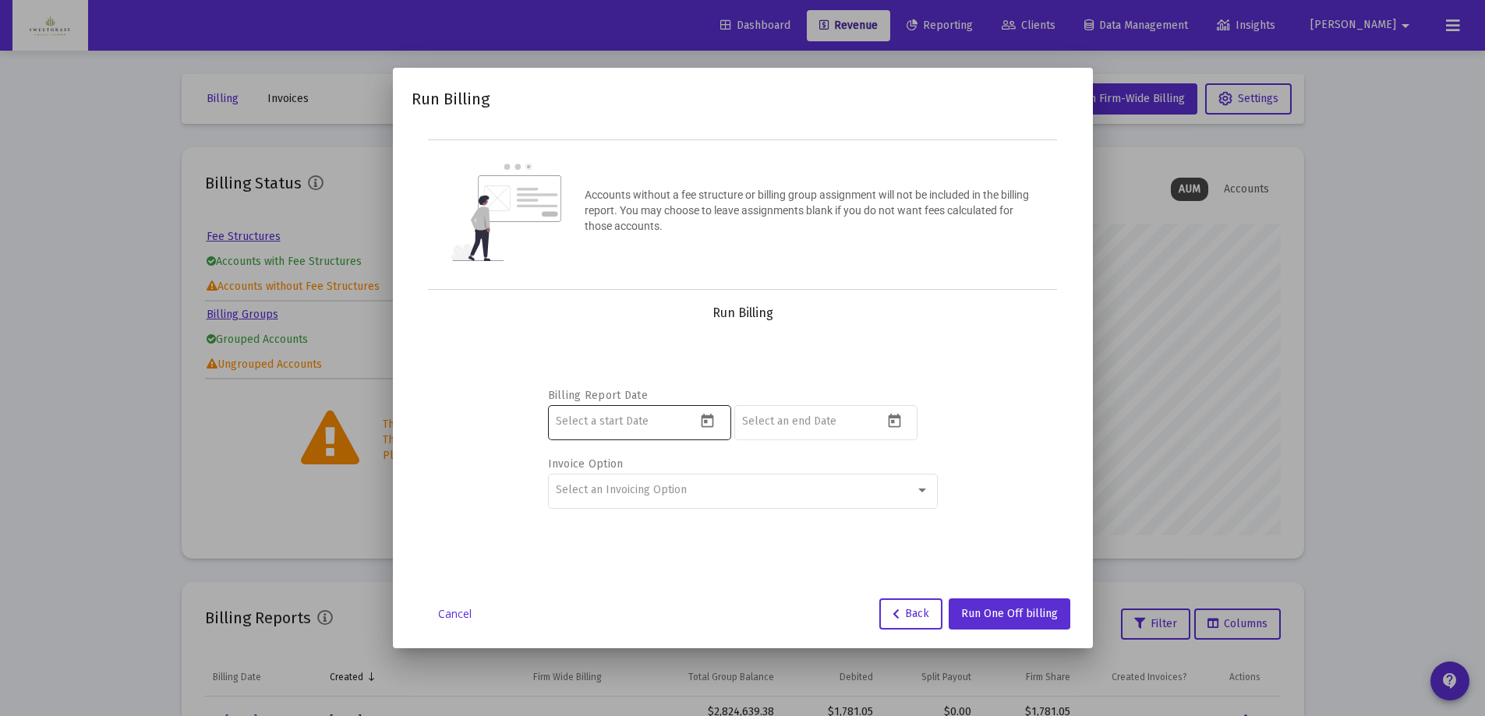
click at [712, 428] on icon "Open calendar" at bounding box center [707, 421] width 16 height 16
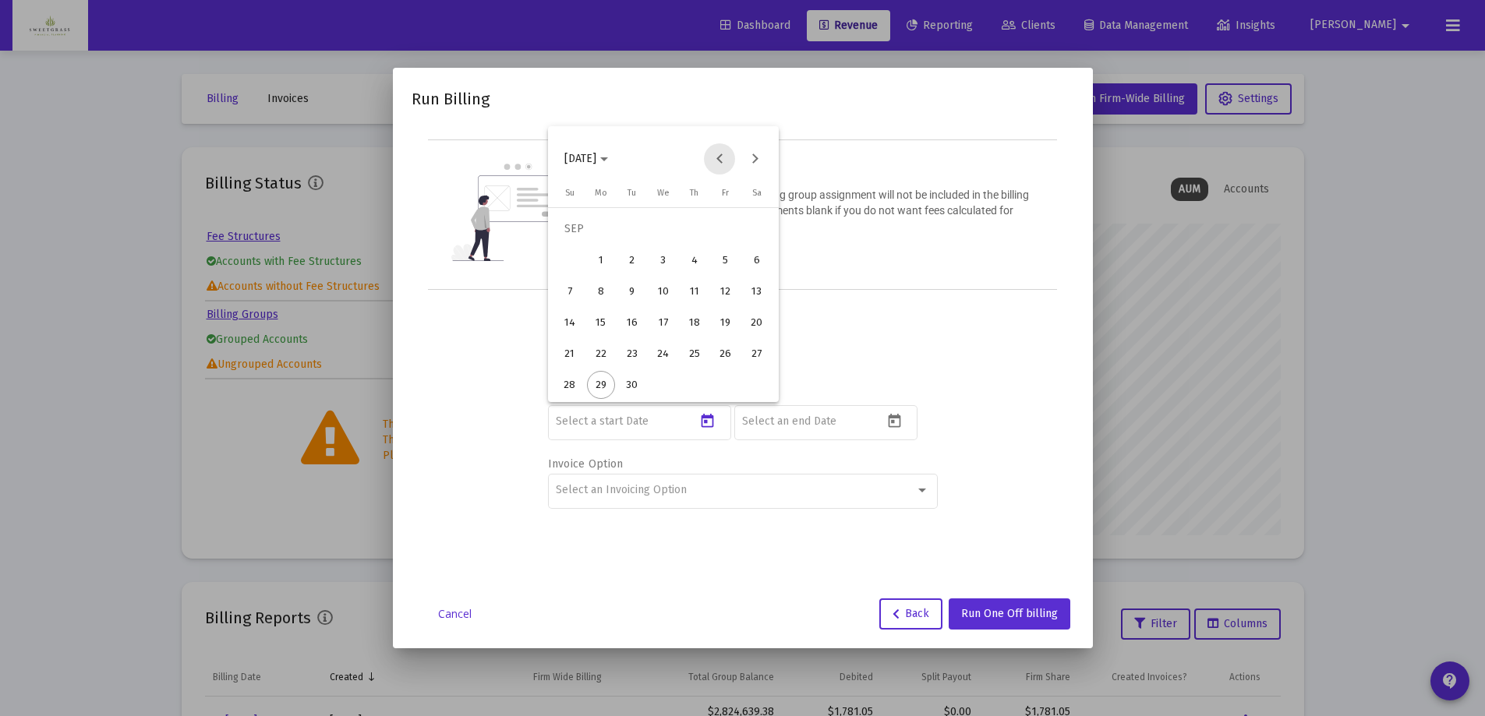
click at [717, 163] on button "Previous month" at bounding box center [719, 158] width 31 height 31
click at [695, 355] on div "28" at bounding box center [695, 354] width 28 height 28
type input "[DATE]"
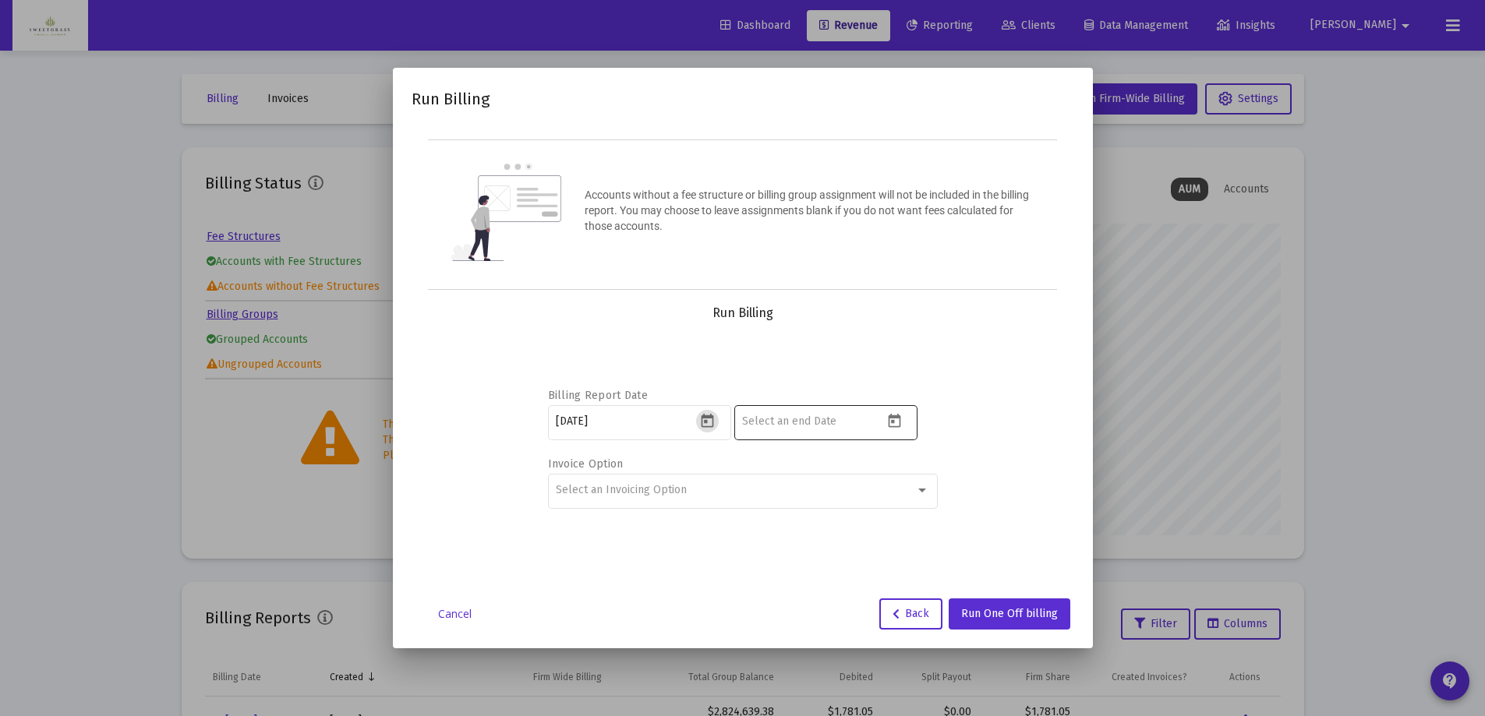
click at [893, 419] on icon "Open calendar" at bounding box center [894, 421] width 16 height 16
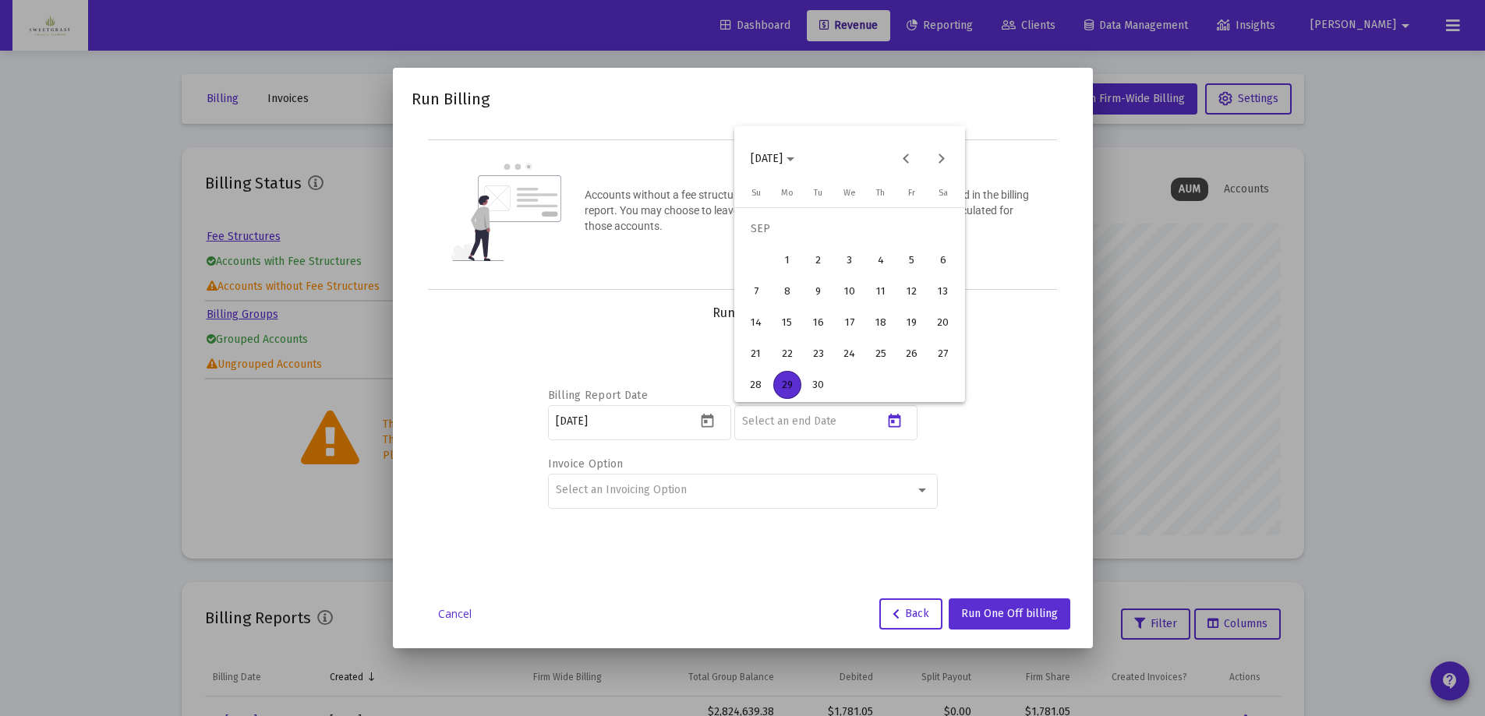
click at [752, 385] on div "28" at bounding box center [756, 385] width 28 height 28
type input "[DATE]"
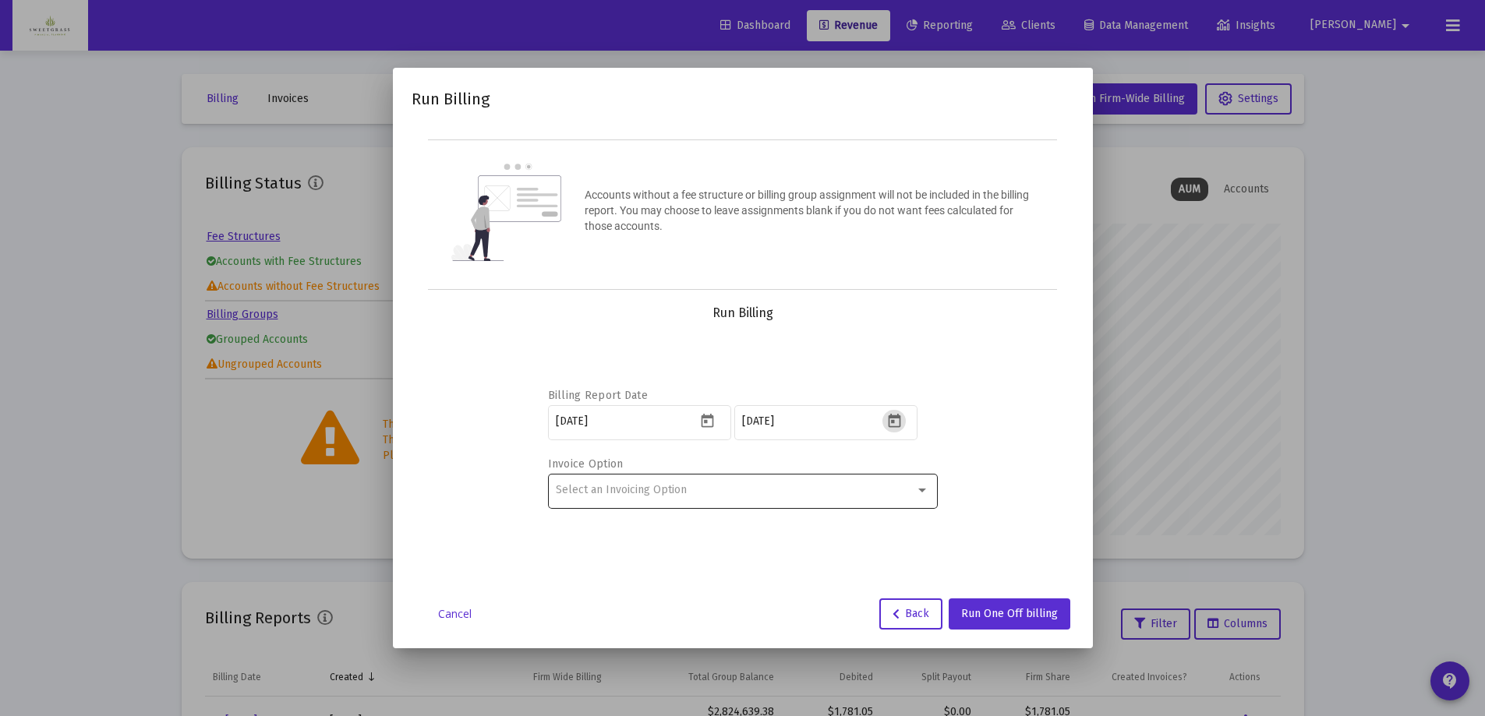
click at [914, 486] on div "Select an Invoicing Option" at bounding box center [735, 490] width 359 height 12
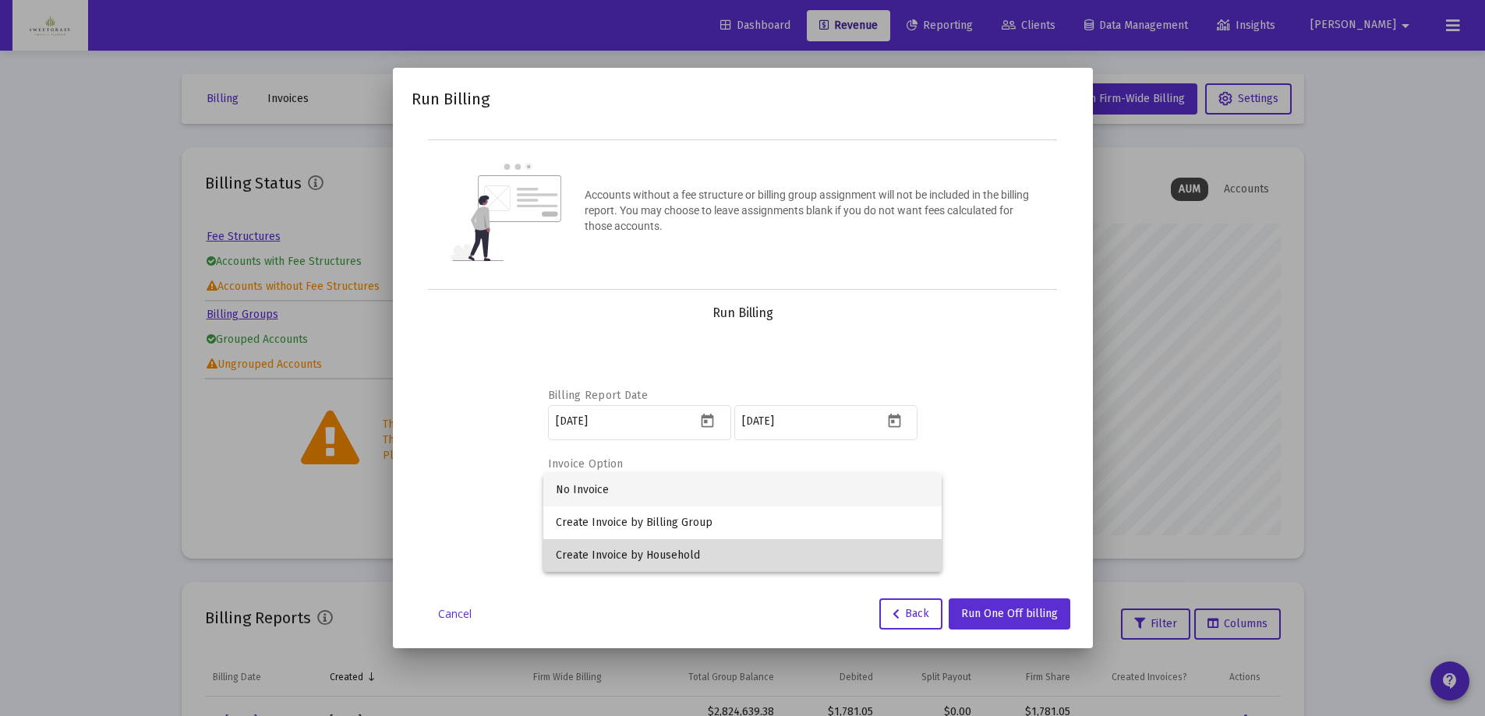
click at [811, 557] on span "Create Invoice by Household" at bounding box center [742, 555] width 373 height 33
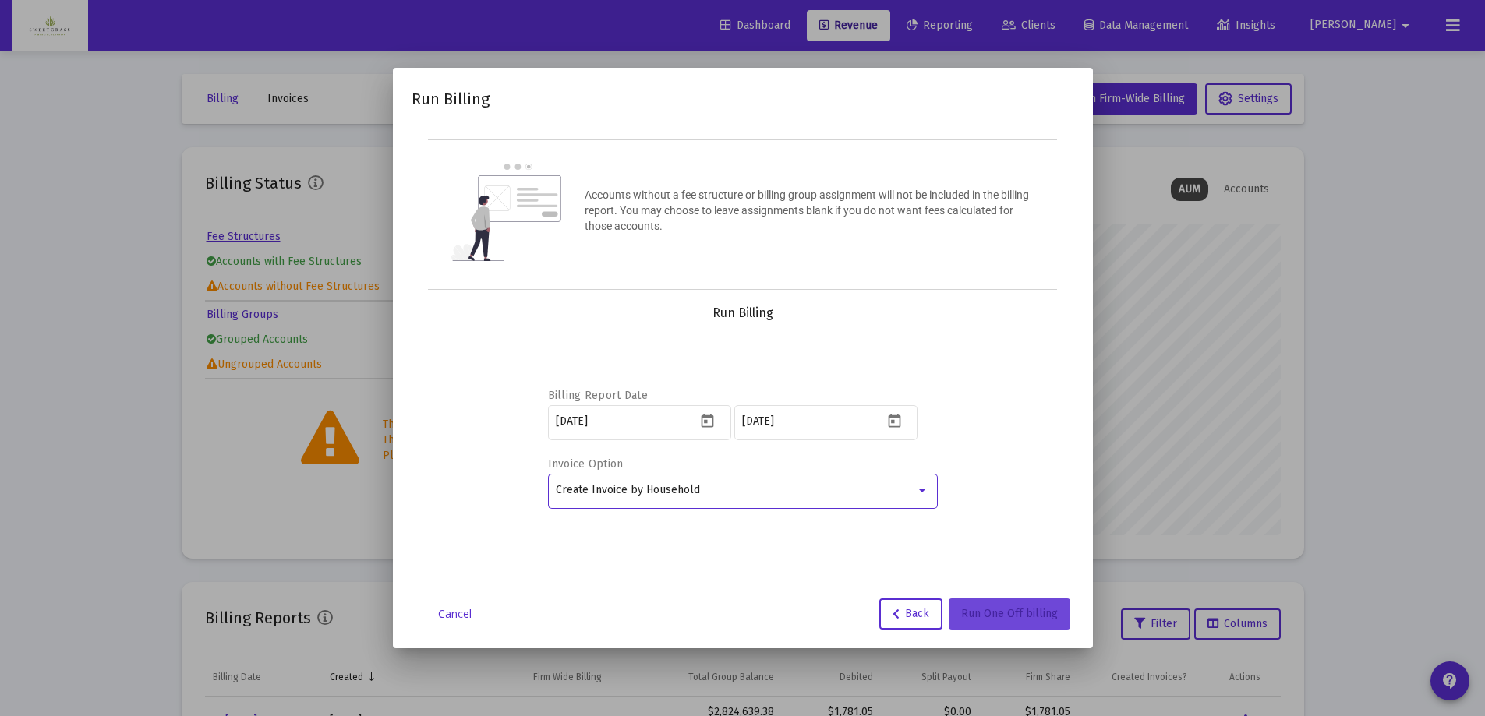
click at [1019, 612] on span "Run One Off billing" at bounding box center [1009, 613] width 97 height 13
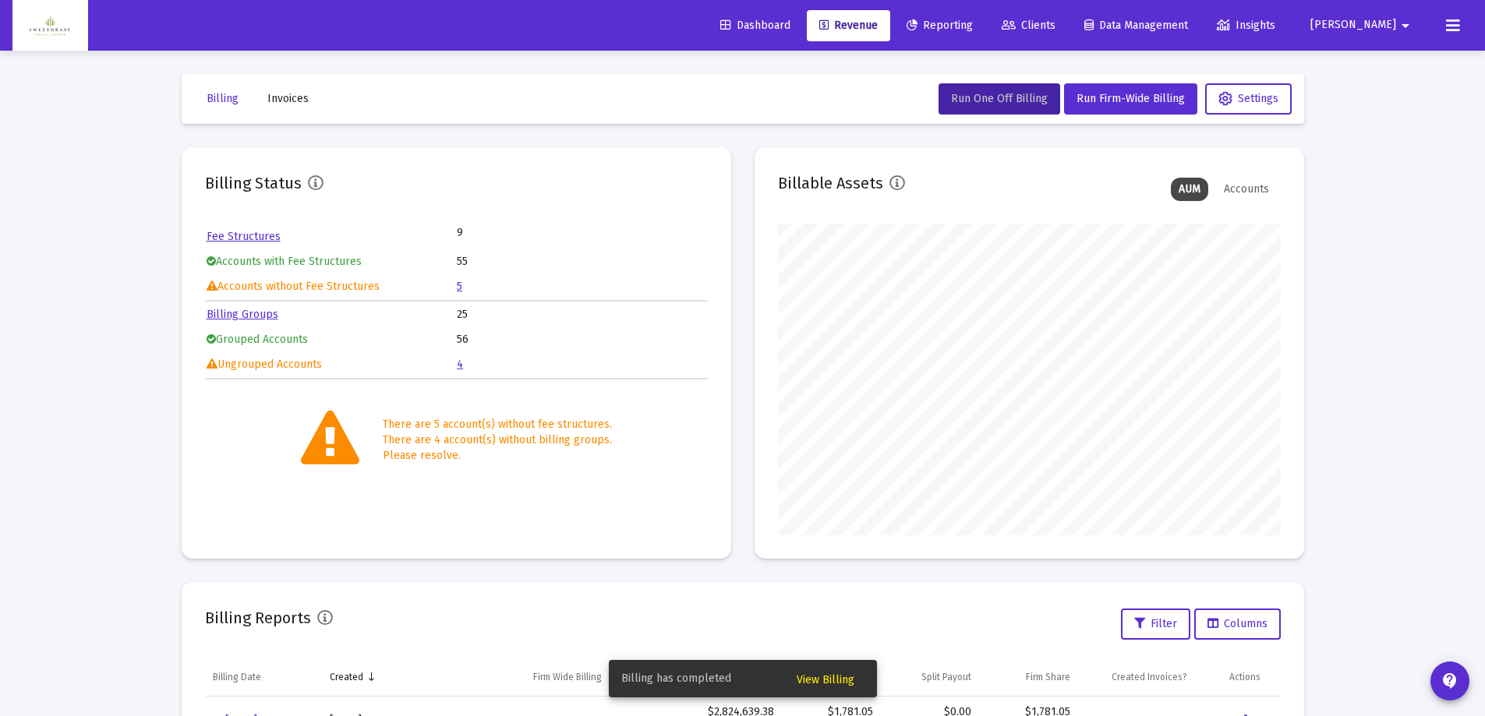
click at [836, 677] on span "View Billing" at bounding box center [826, 679] width 58 height 13
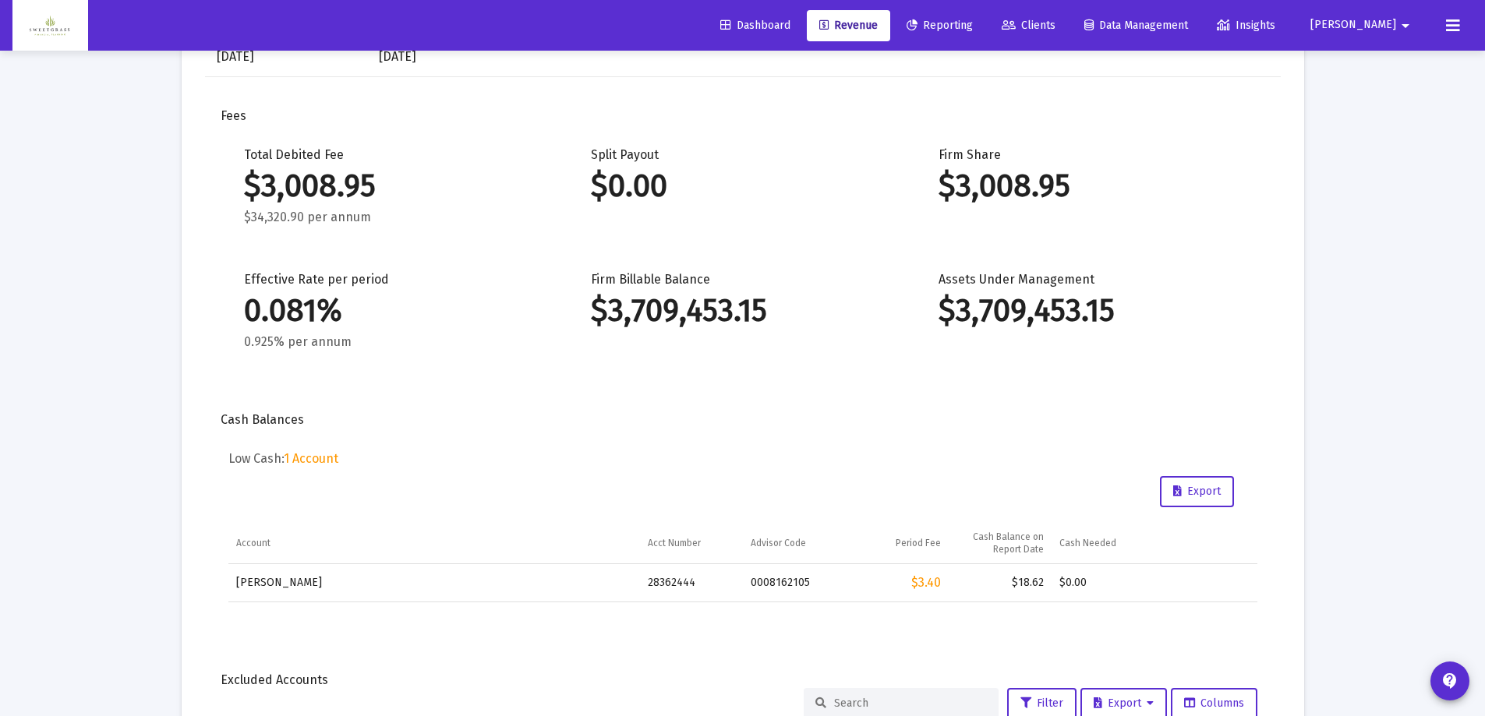
scroll to position [22, 0]
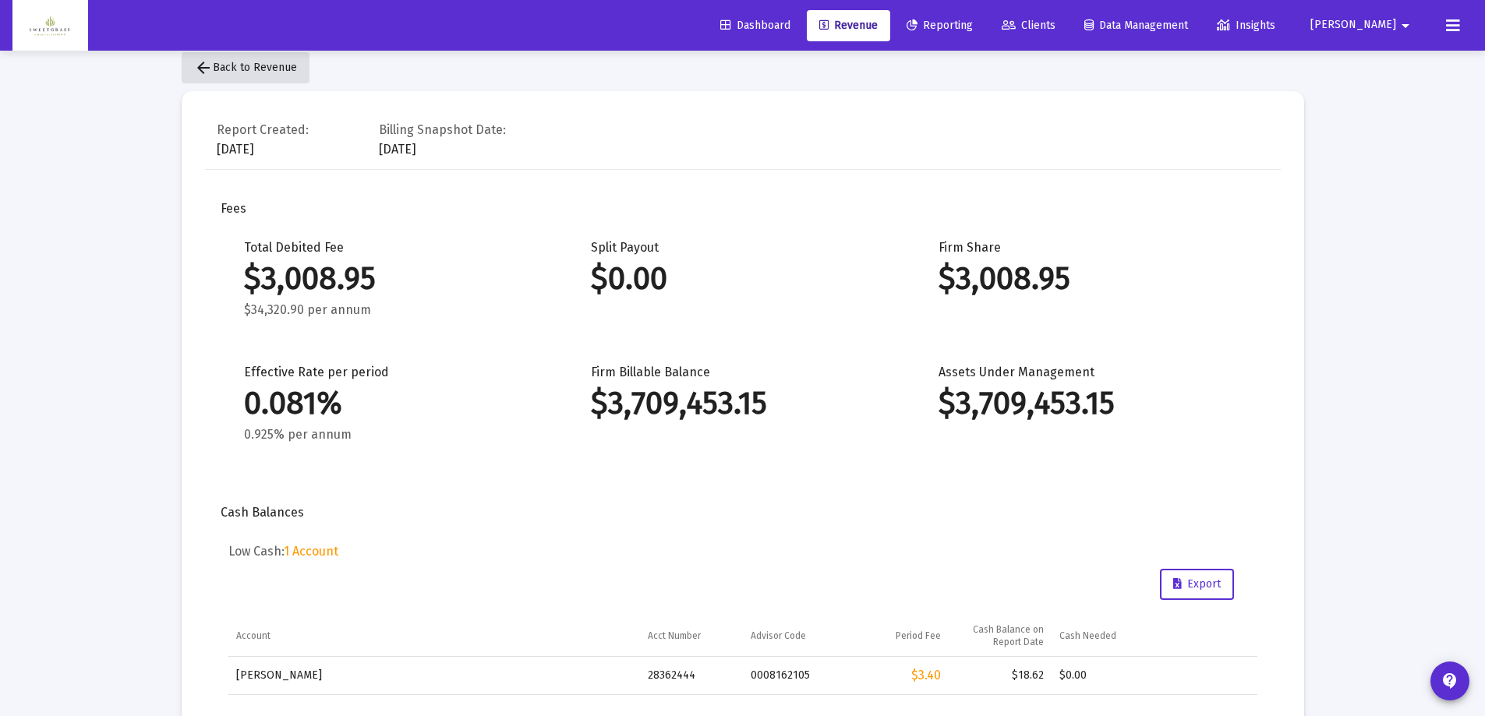
click at [203, 66] on mat-icon "arrow_back" at bounding box center [203, 67] width 19 height 19
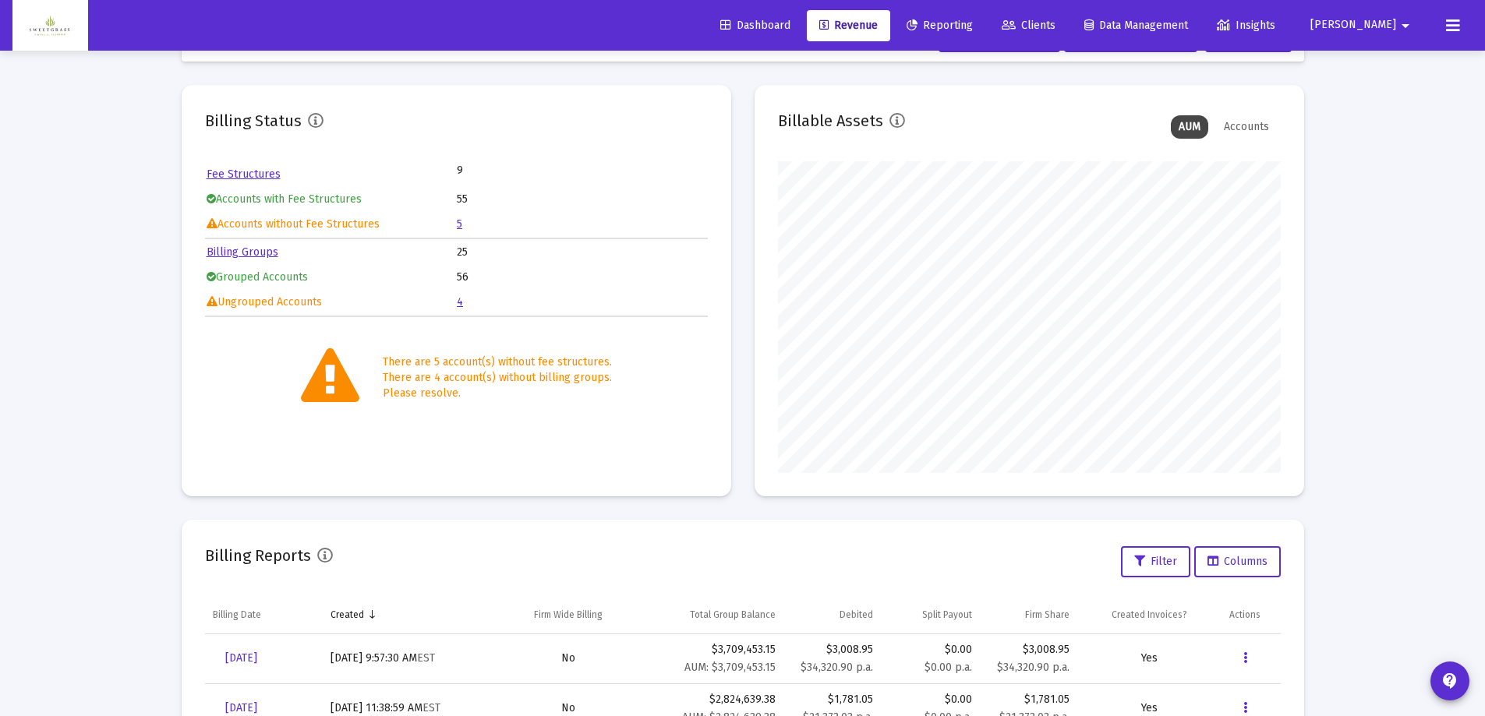
scroll to position [320, 0]
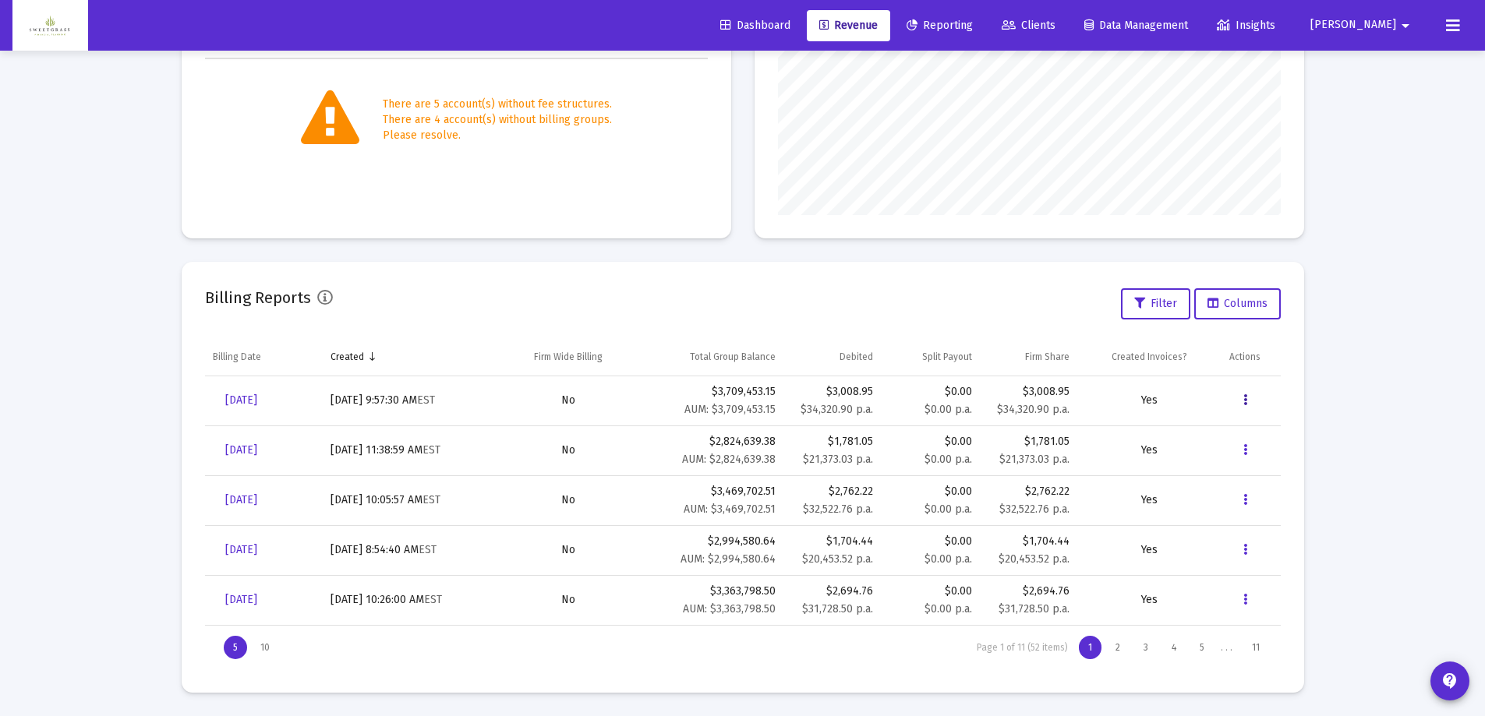
click at [1238, 400] on button "Data grid" at bounding box center [1244, 400] width 31 height 31
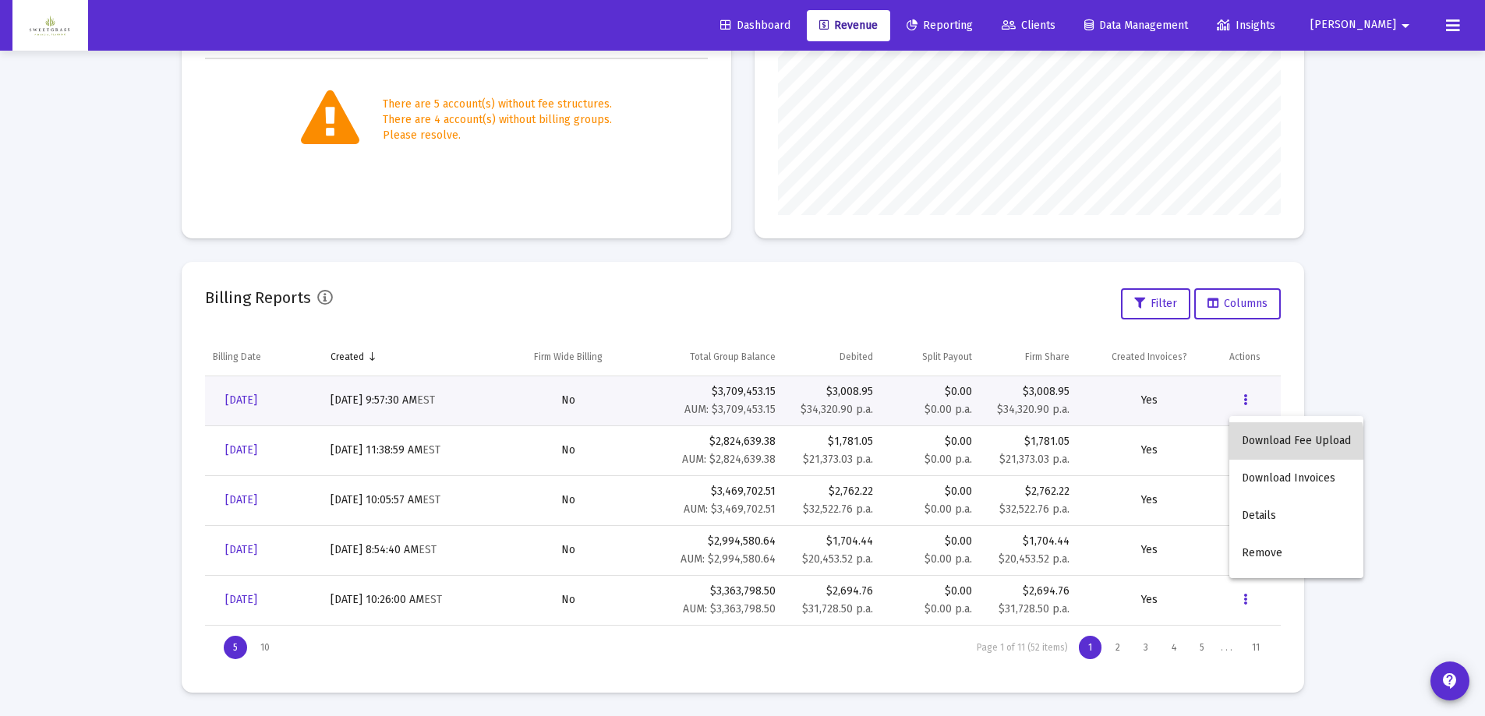
click at [1292, 446] on button "Download Fee Upload" at bounding box center [1296, 440] width 134 height 37
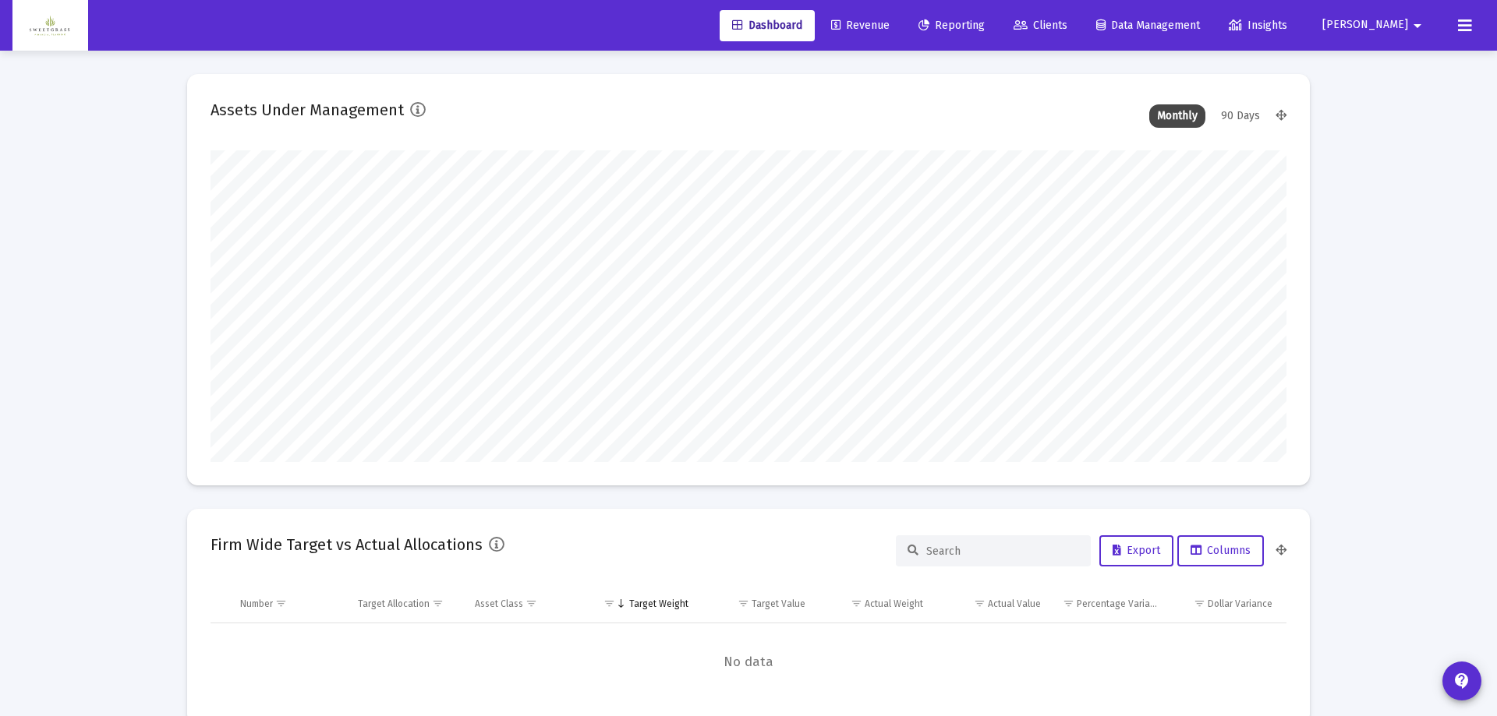
type input "[DATE]"
type input "[PERSON_NAME][EMAIL_ADDRESS][DOMAIN_NAME]"
click at [1232, 115] on div "90 Days" at bounding box center [1234, 115] width 55 height 23
click at [890, 12] on link "Revenue" at bounding box center [848, 25] width 83 height 31
